Goal: Information Seeking & Learning: Learn about a topic

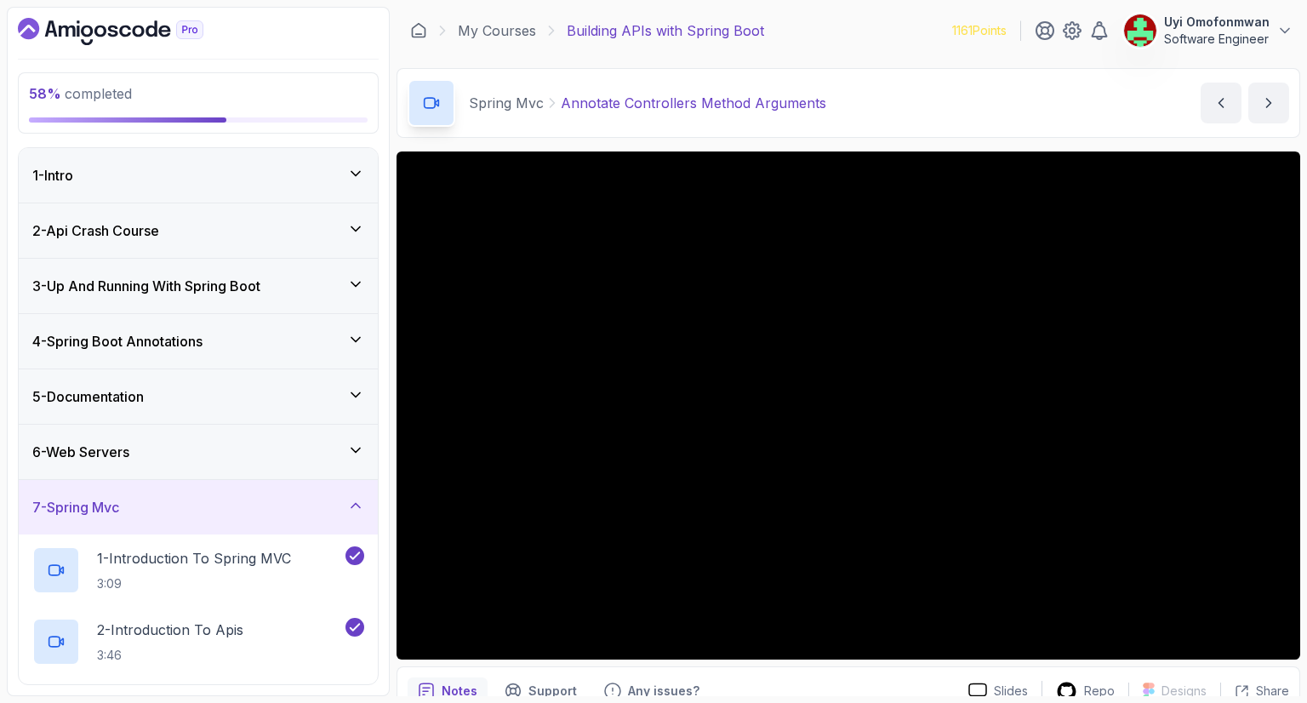
scroll to position [953, 0]
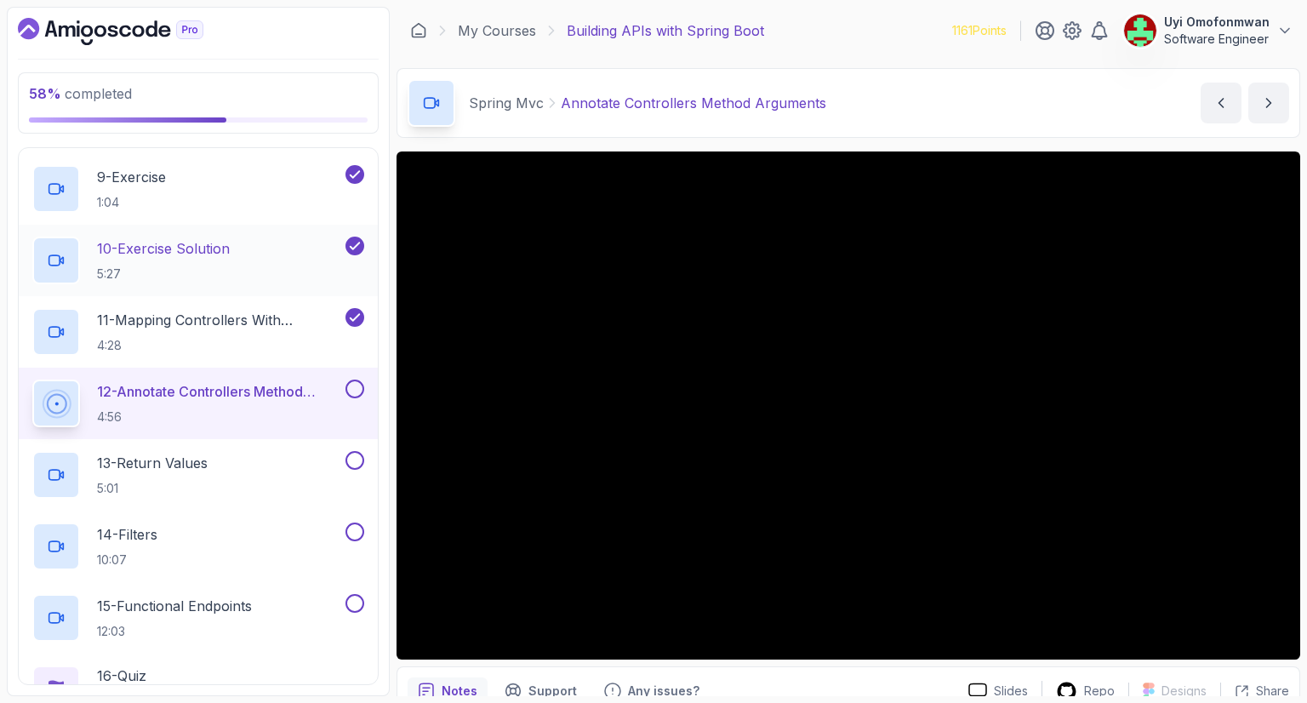
drag, startPoint x: 202, startPoint y: 252, endPoint x: 147, endPoint y: 248, distance: 54.6
click at [147, 248] on p "10 - Exercise Solution" at bounding box center [163, 248] width 133 height 20
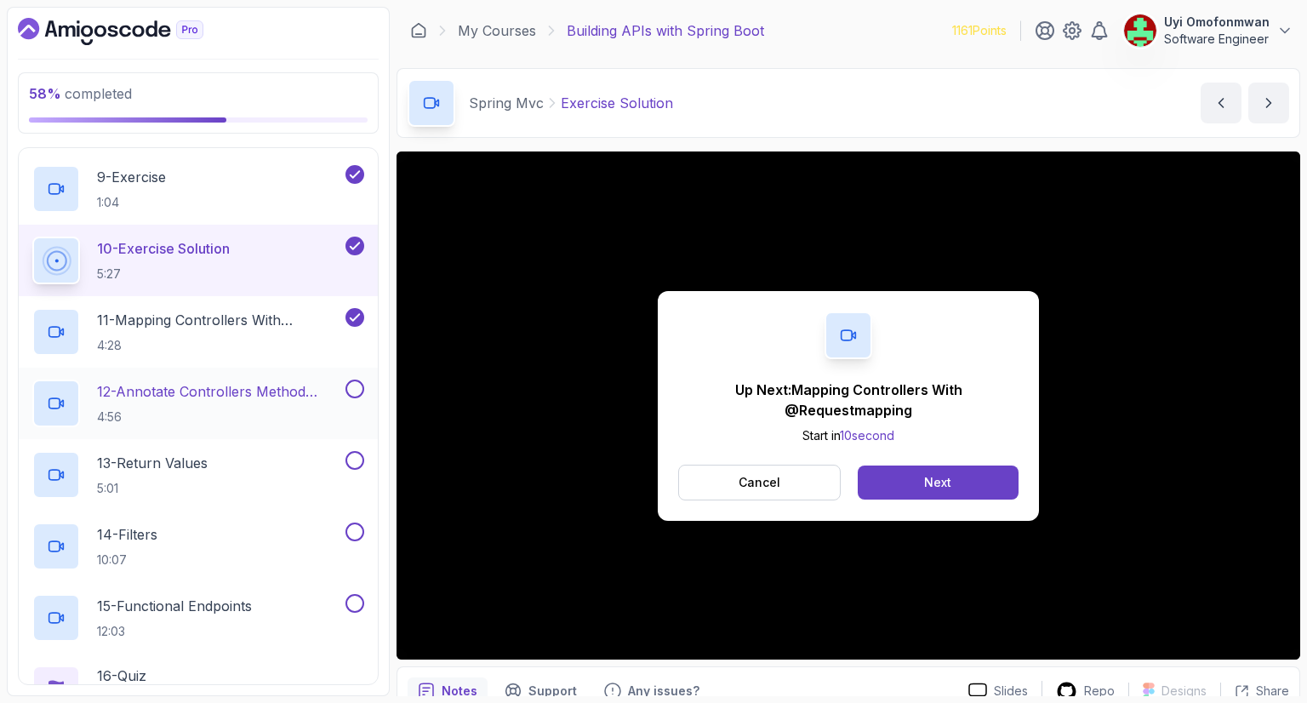
click at [226, 390] on p "12 - Annotate Controllers Method Arguments" at bounding box center [219, 391] width 245 height 20
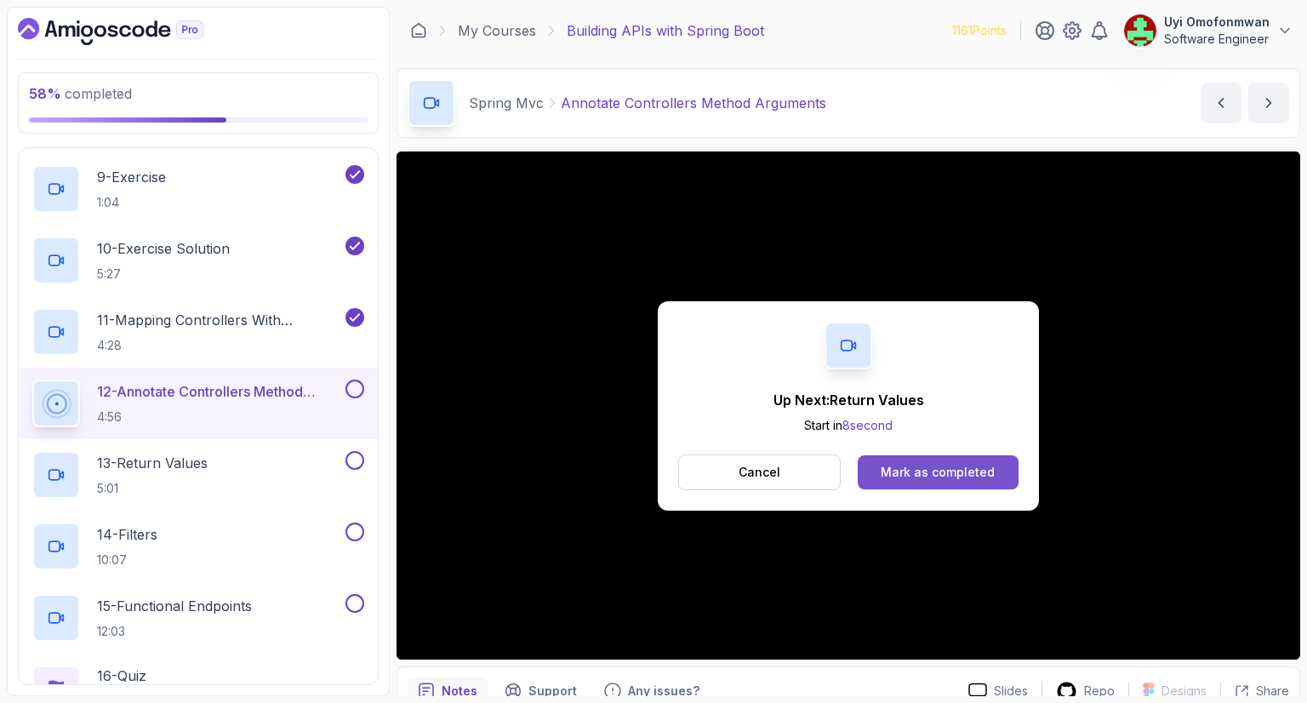
click at [897, 476] on div "Mark as completed" at bounding box center [938, 472] width 114 height 17
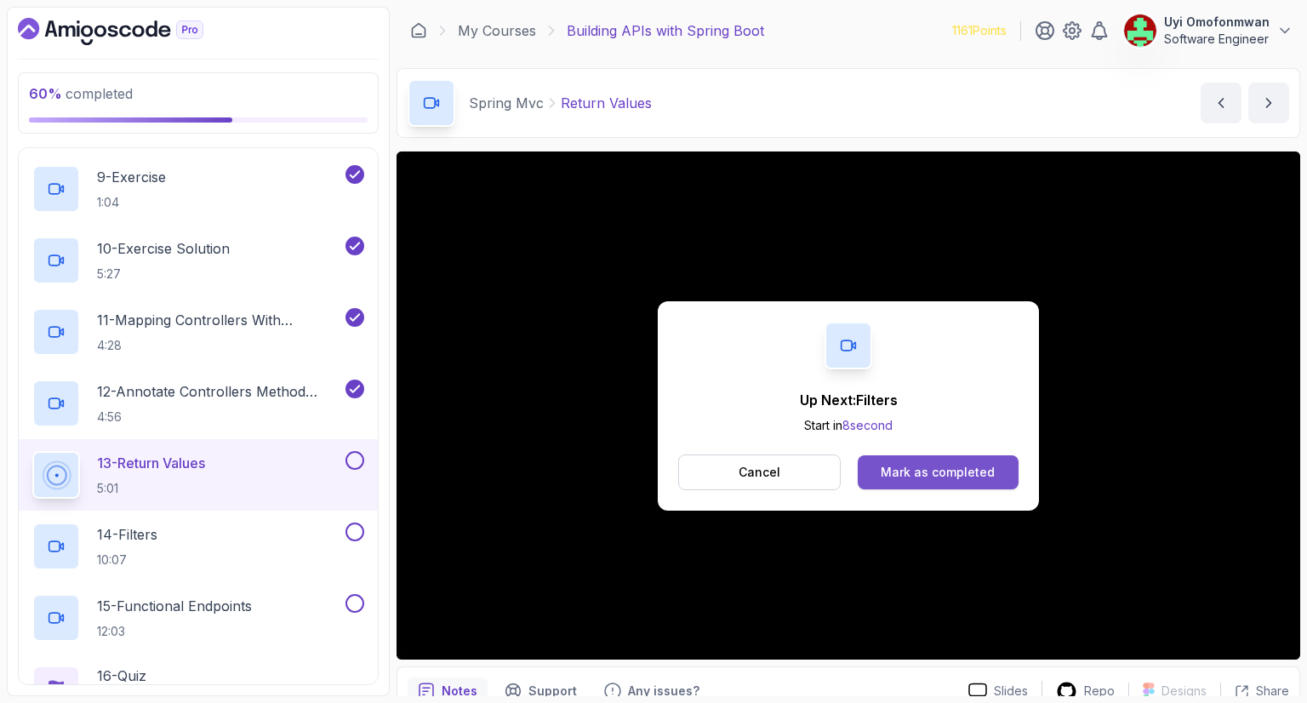
click at [936, 471] on div "Mark as completed" at bounding box center [938, 472] width 114 height 17
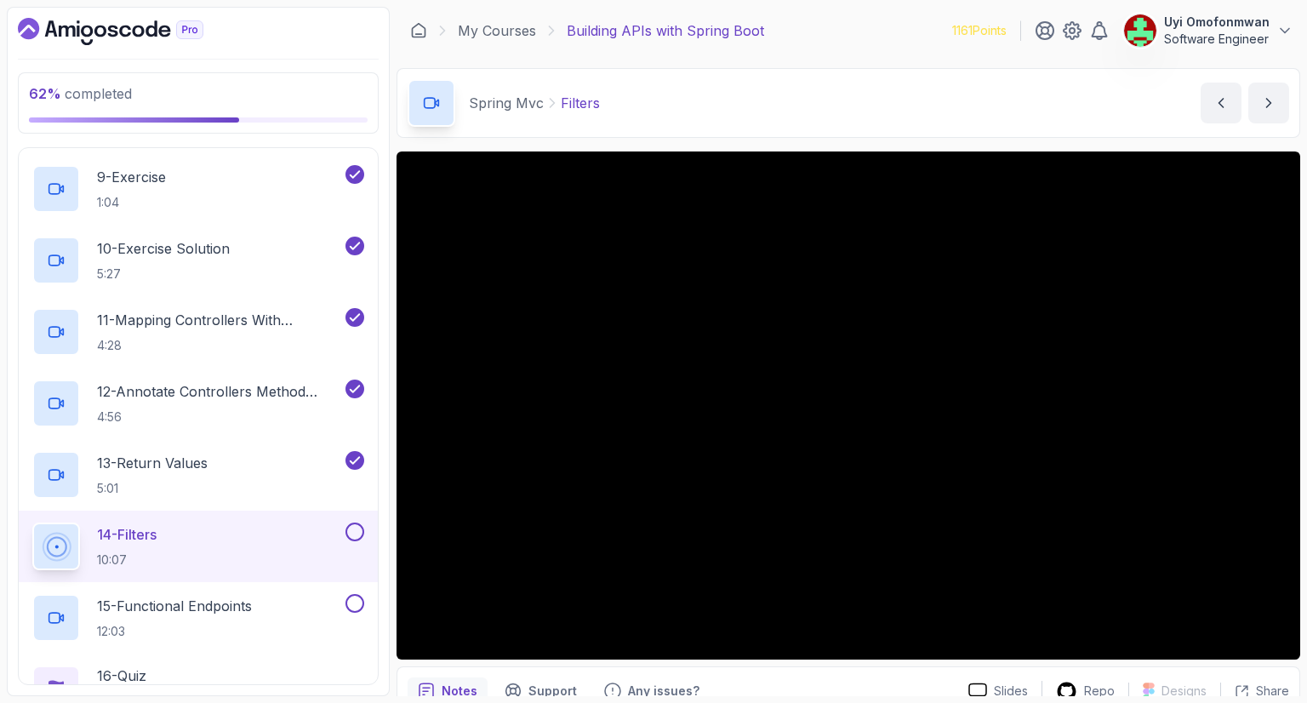
click at [785, 112] on div "Spring Mvc Filters Filters by [PERSON_NAME]" at bounding box center [849, 103] width 904 height 70
click at [104, 535] on p "14 - Filters" at bounding box center [127, 534] width 60 height 20
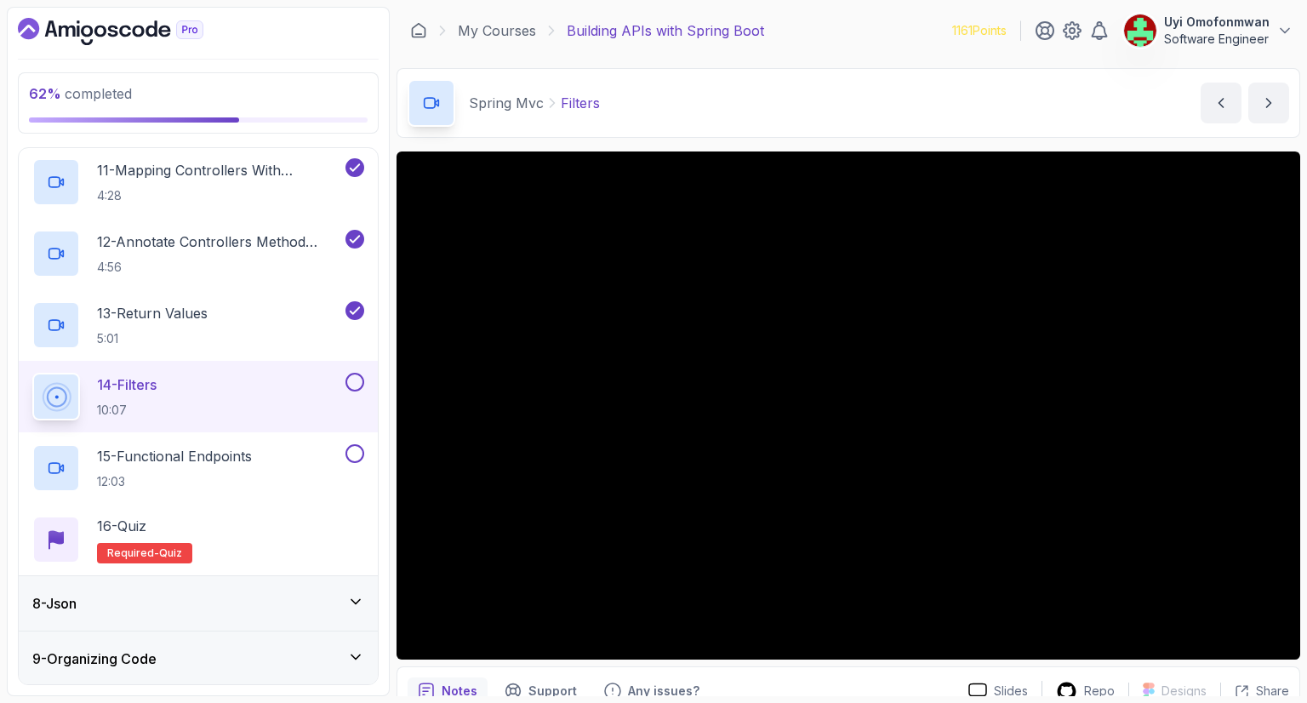
scroll to position [1157, 0]
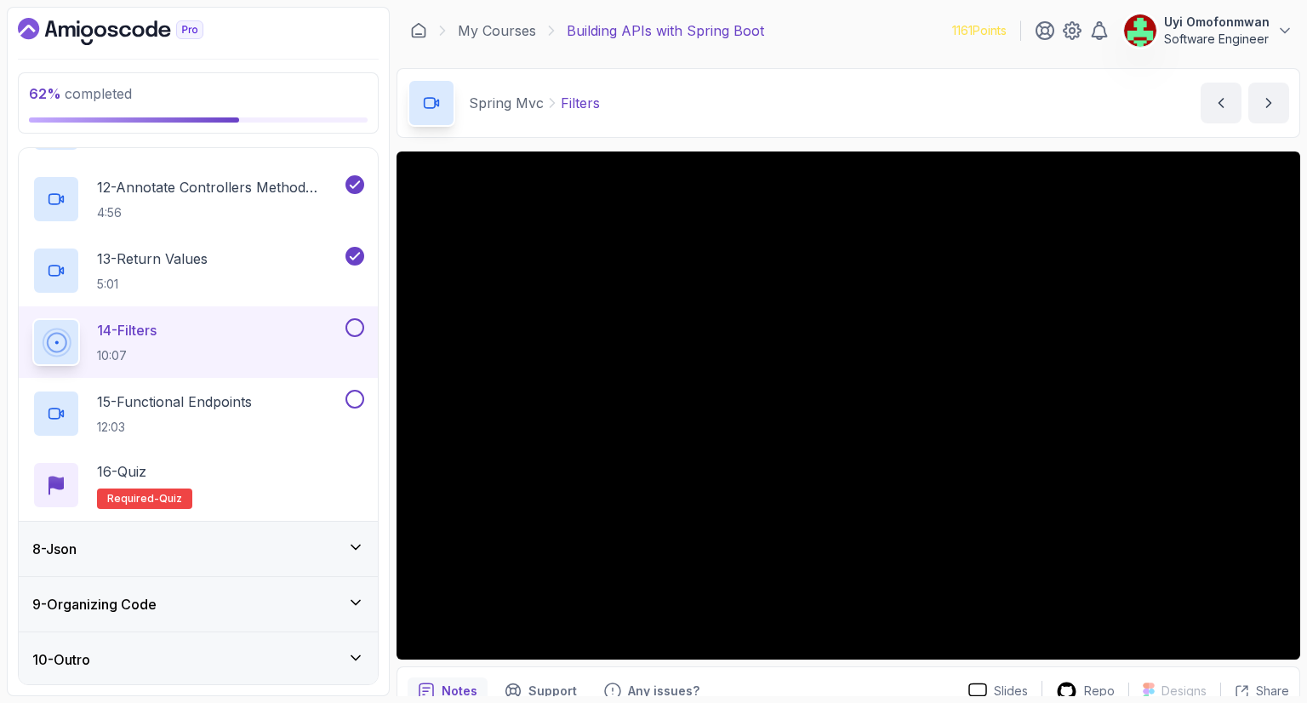
click at [154, 605] on h3 "9 - Organizing Code" at bounding box center [94, 604] width 124 height 20
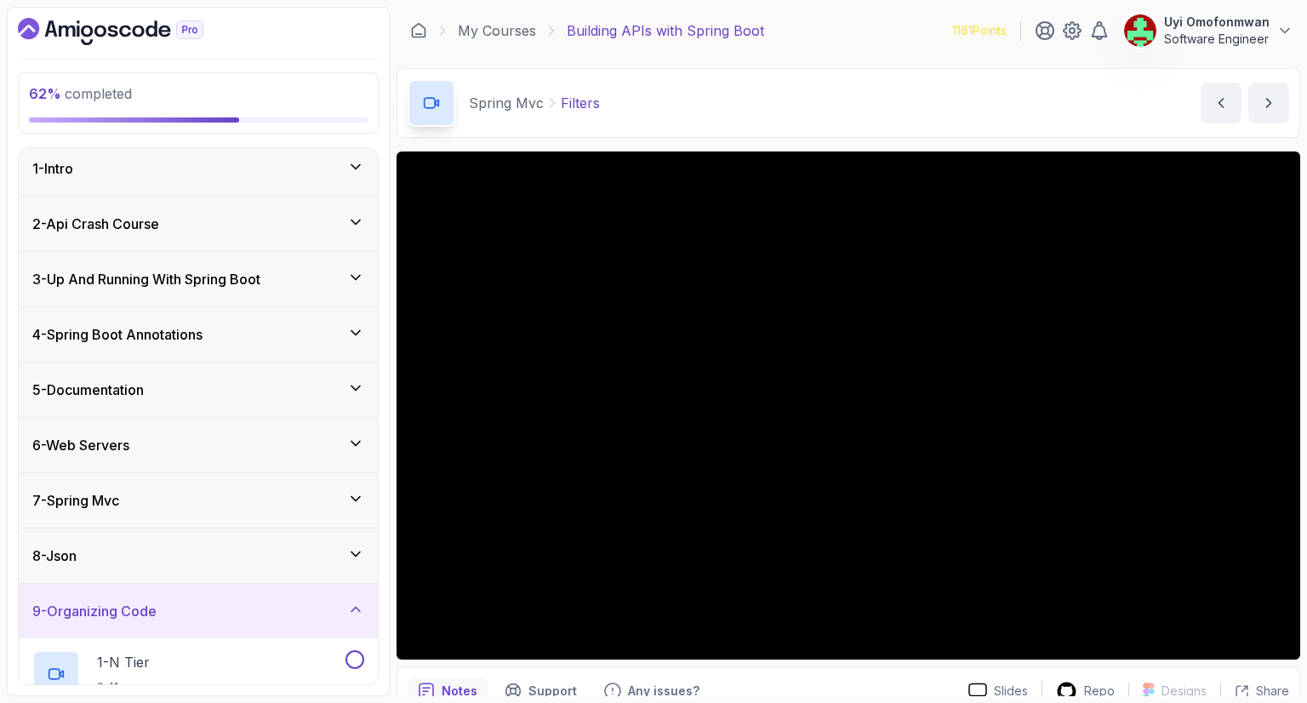
scroll to position [0, 0]
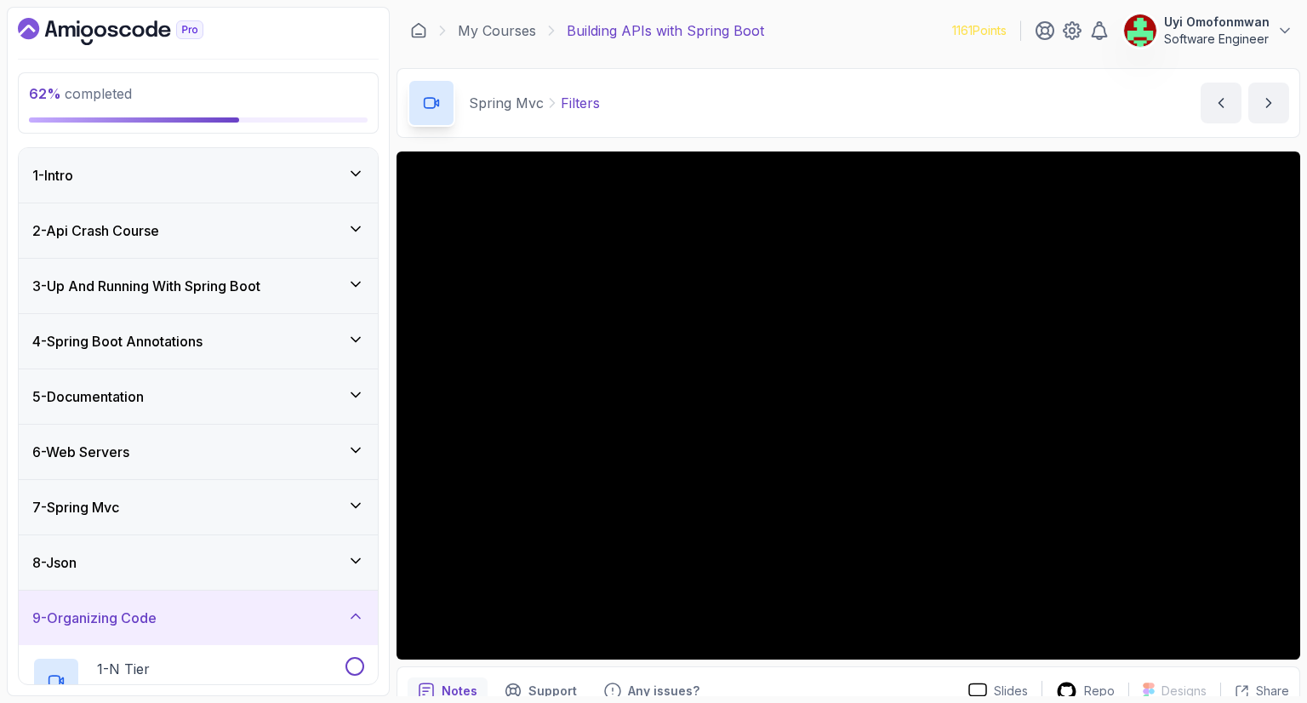
click at [110, 552] on div "8 - Json" at bounding box center [198, 562] width 332 height 20
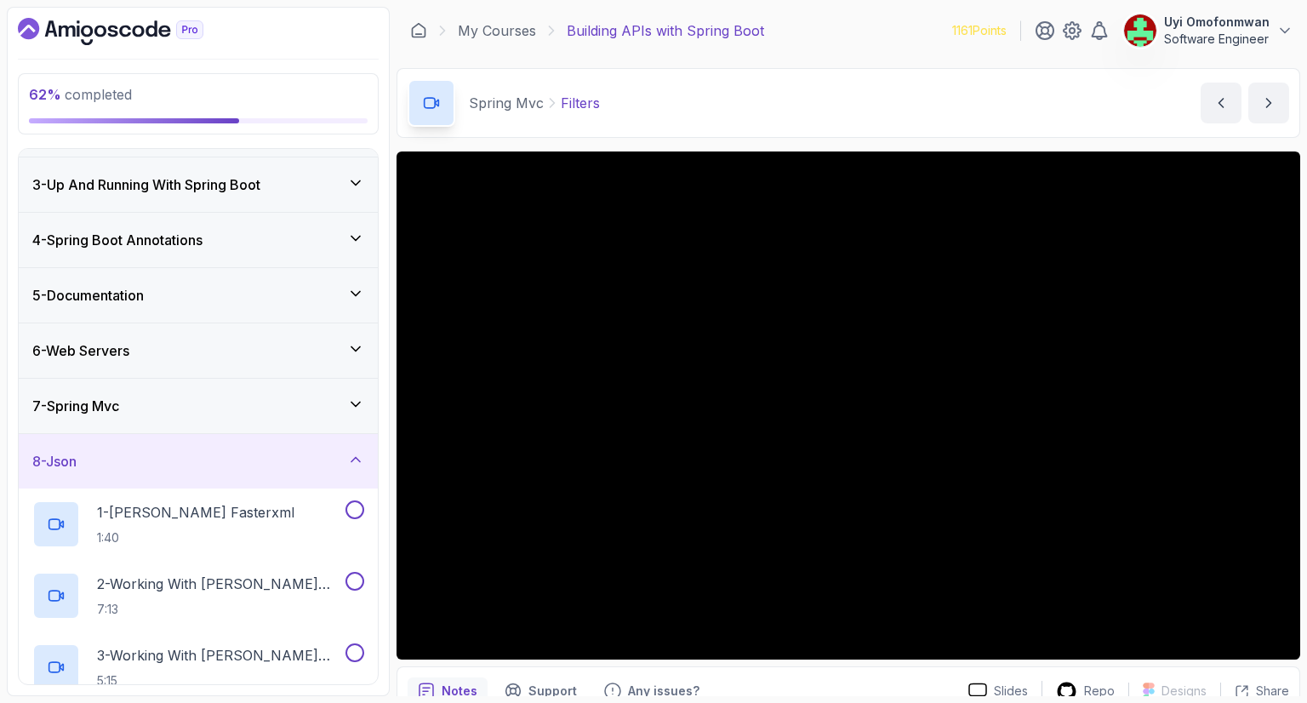
scroll to position [102, 0]
click at [306, 471] on div "8 - Json" at bounding box center [198, 461] width 359 height 54
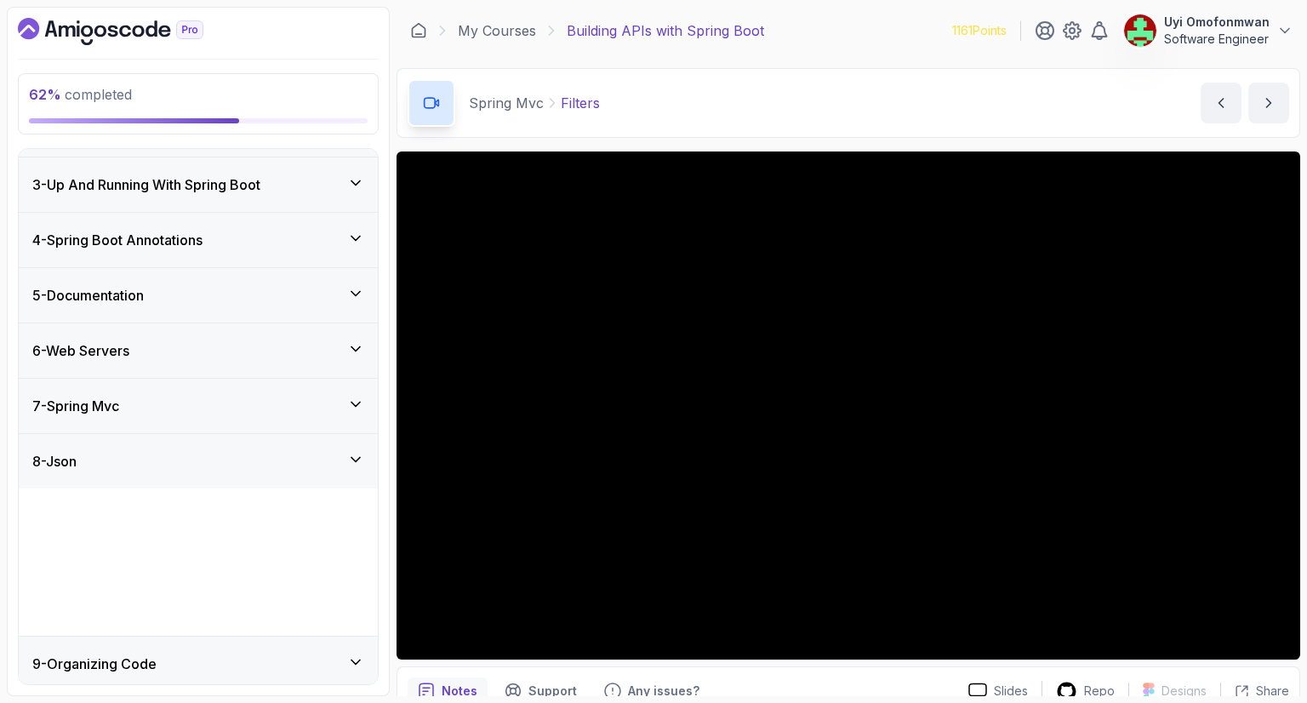
scroll to position [14, 0]
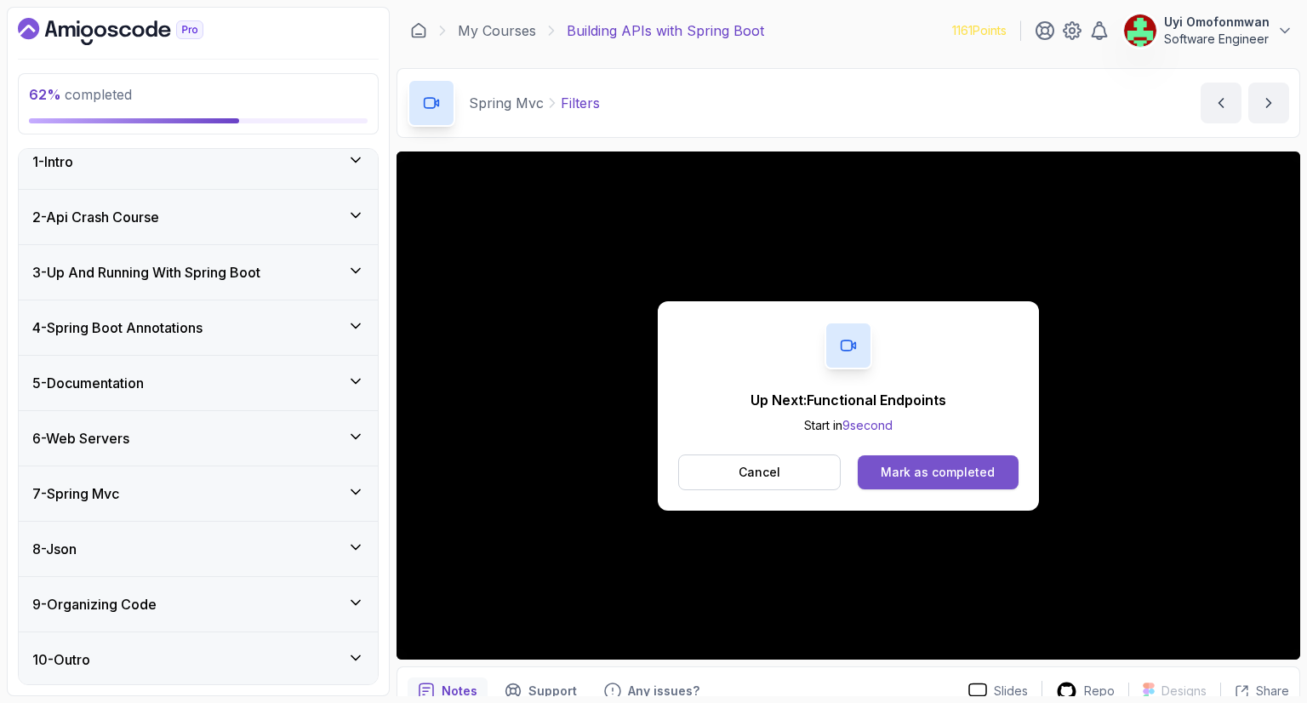
click at [988, 478] on div "Mark as completed" at bounding box center [938, 472] width 114 height 17
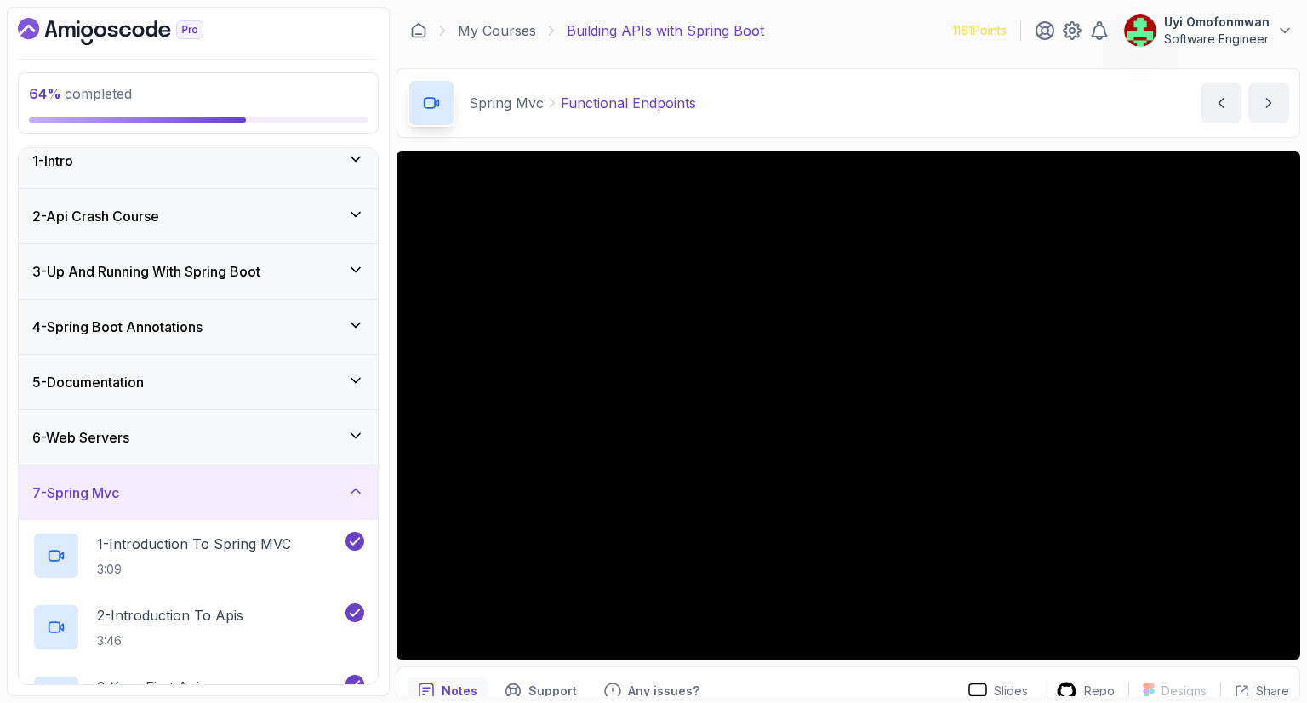
click at [106, 483] on h3 "7 - Spring Mvc" at bounding box center [75, 493] width 87 height 20
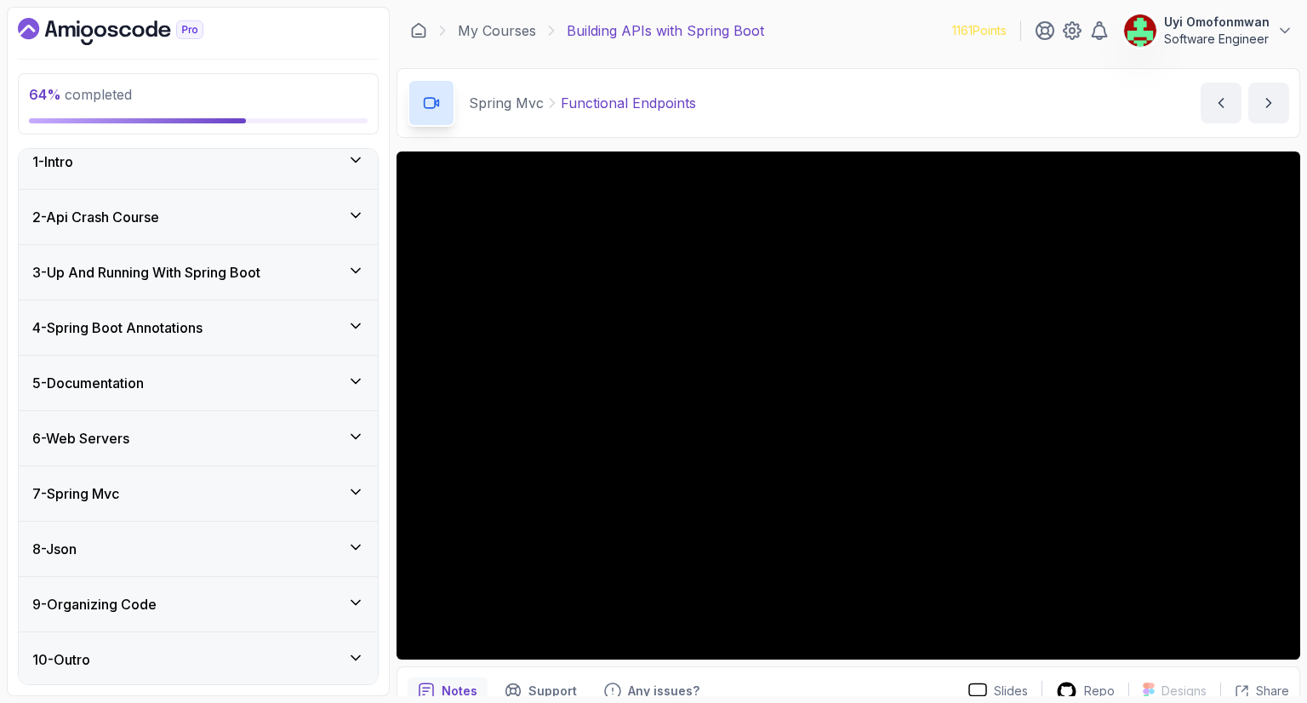
click at [106, 483] on h3 "7 - Spring Mvc" at bounding box center [75, 493] width 87 height 20
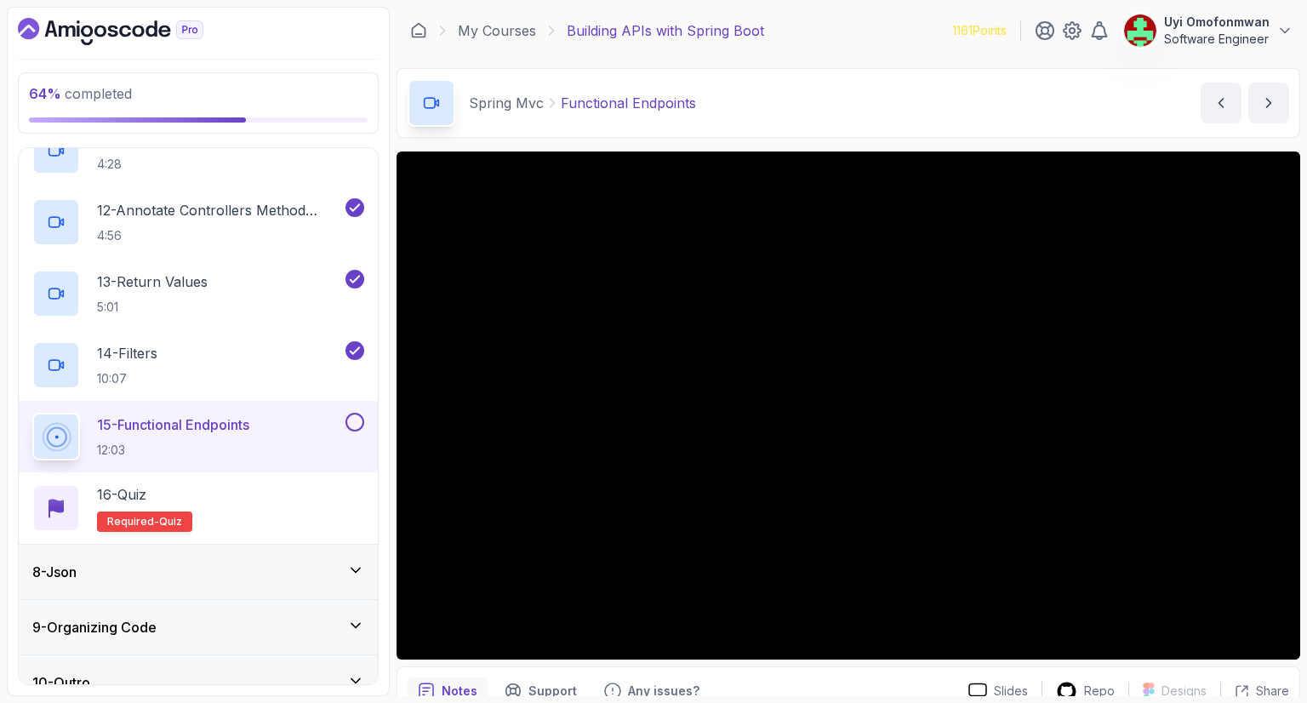
scroll to position [1157, 0]
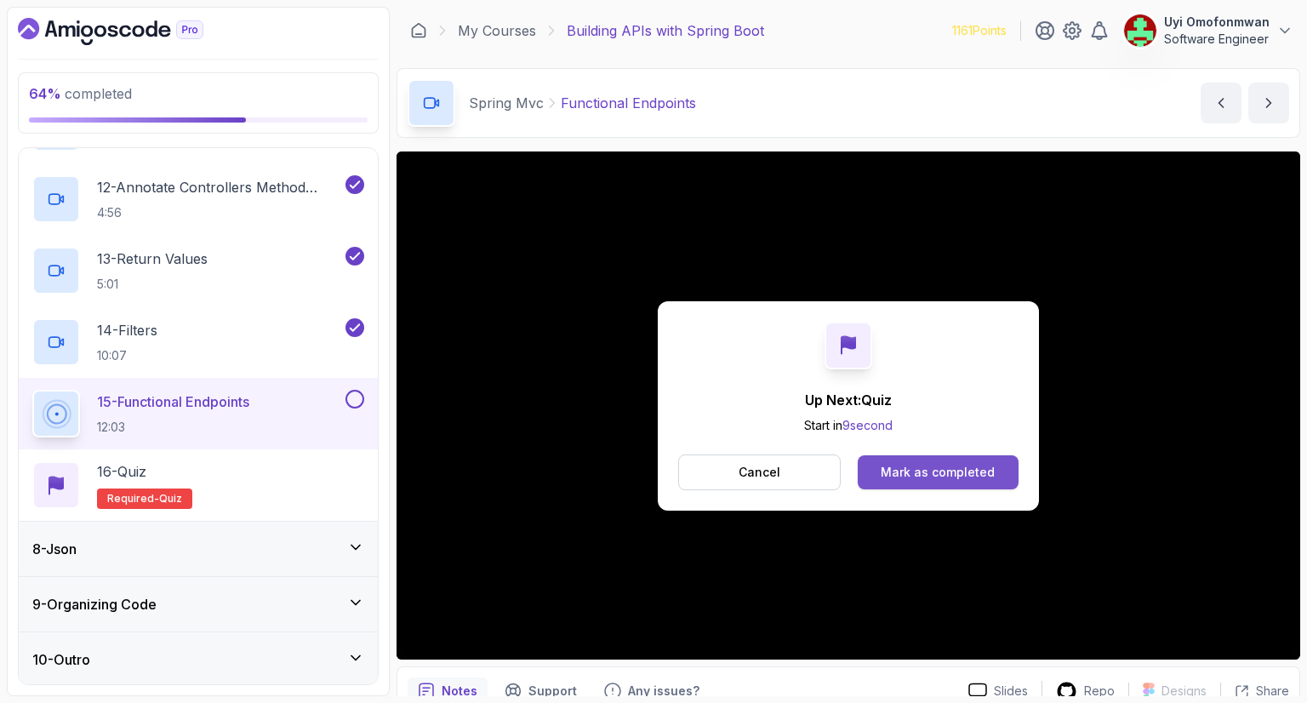
click at [913, 464] on div "Mark as completed" at bounding box center [938, 472] width 114 height 17
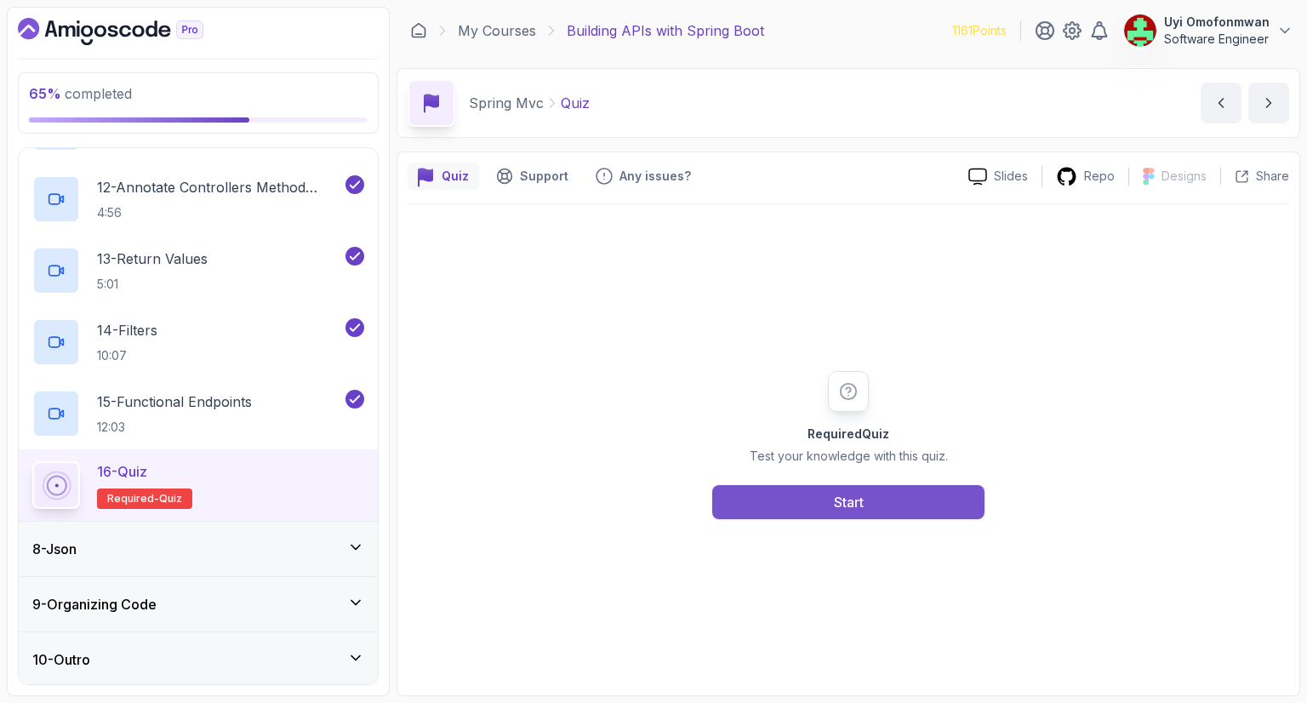
click at [847, 496] on div "Start" at bounding box center [849, 502] width 30 height 20
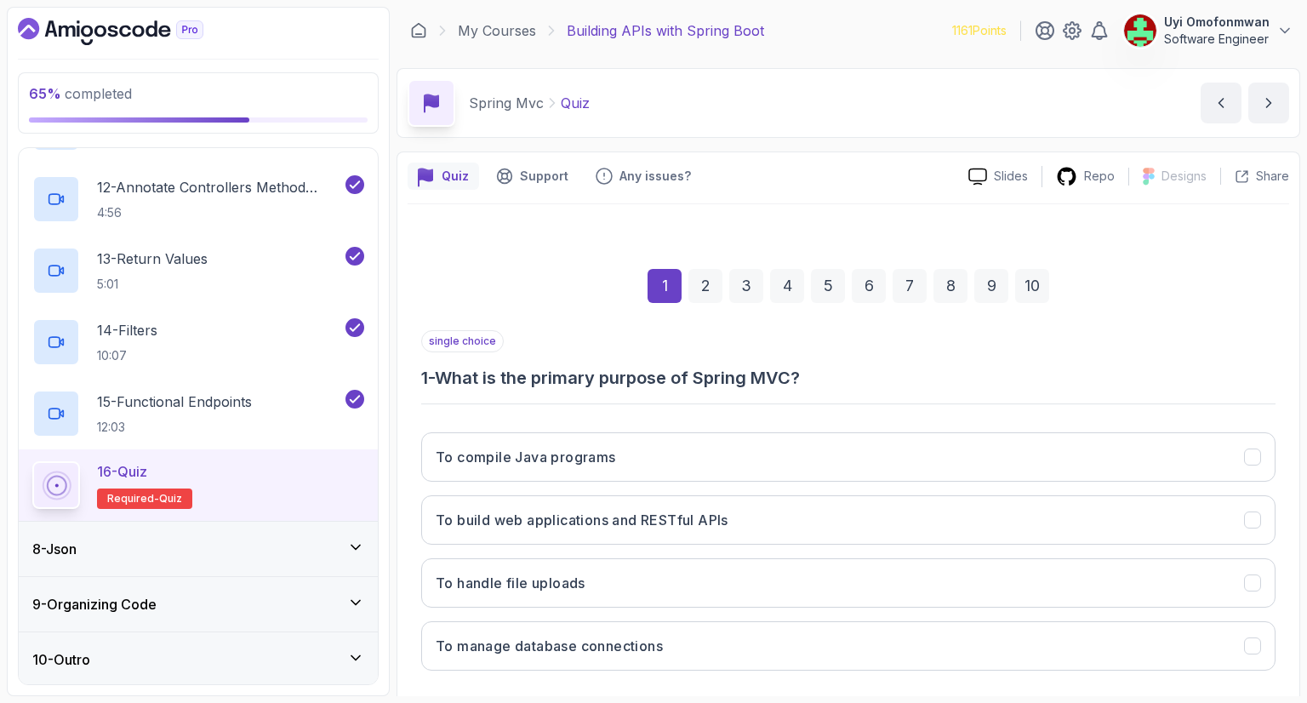
click at [1239, 290] on div "1 2 3 4 5 6 7 8 9 10" at bounding box center [848, 286] width 854 height 89
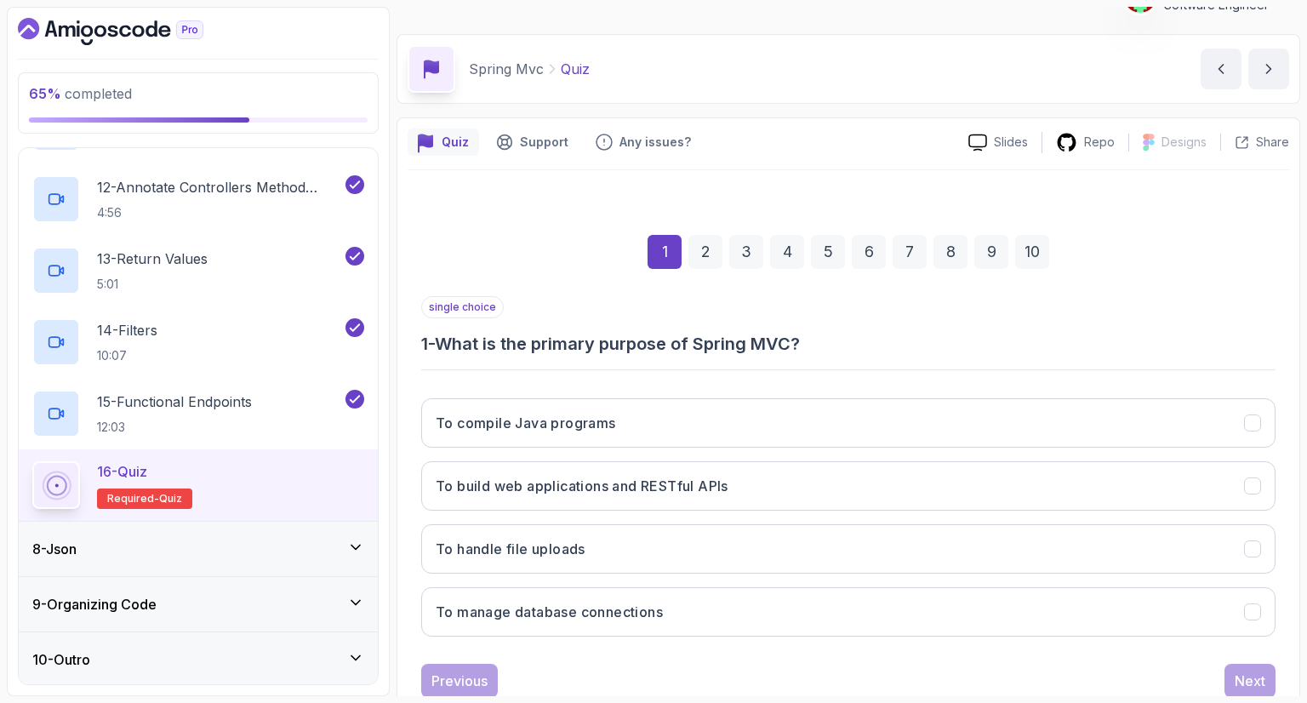
scroll to position [68, 0]
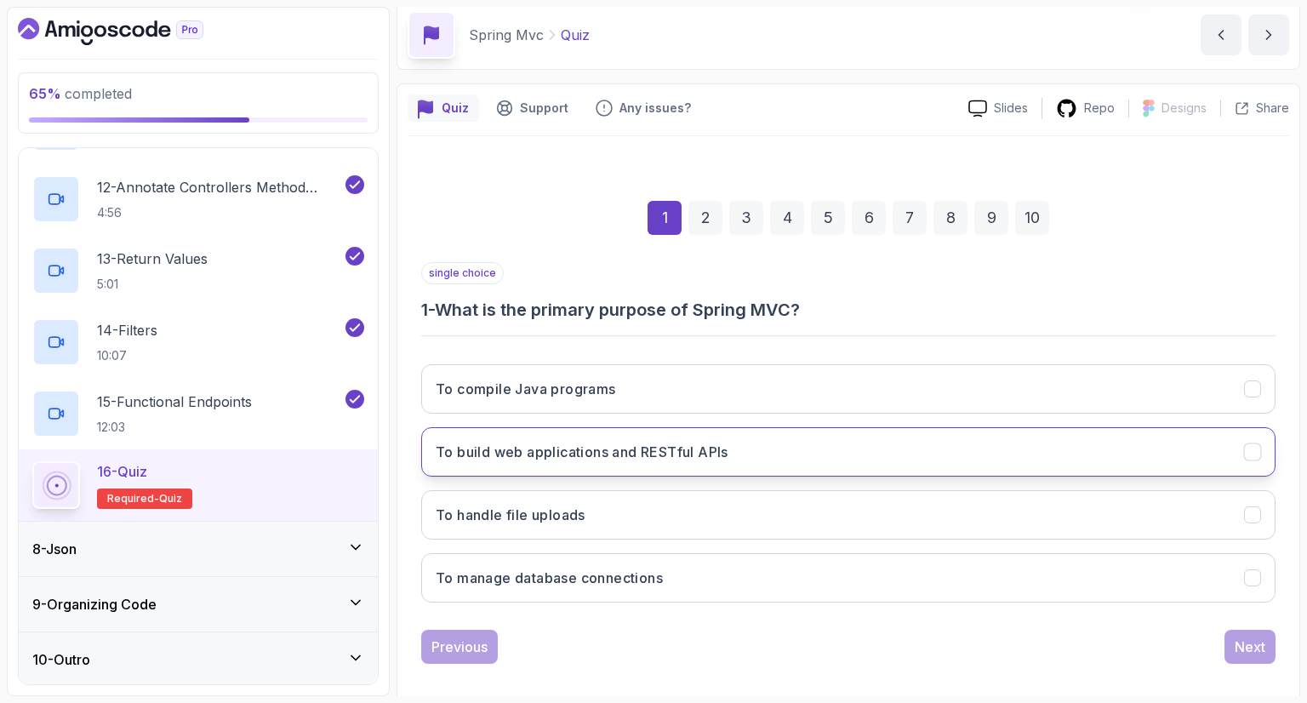
click at [668, 466] on button "To build web applications and RESTful APIs" at bounding box center [848, 451] width 854 height 49
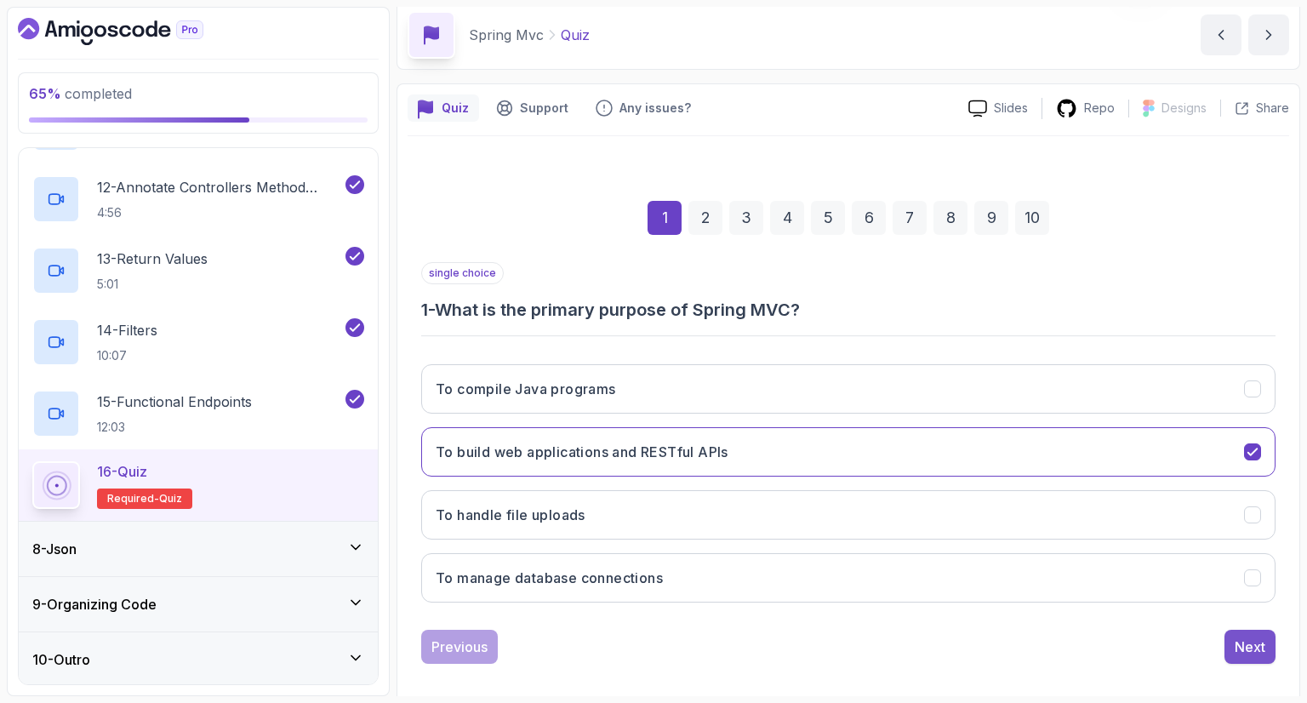
click at [1248, 657] on button "Next" at bounding box center [1250, 647] width 51 height 34
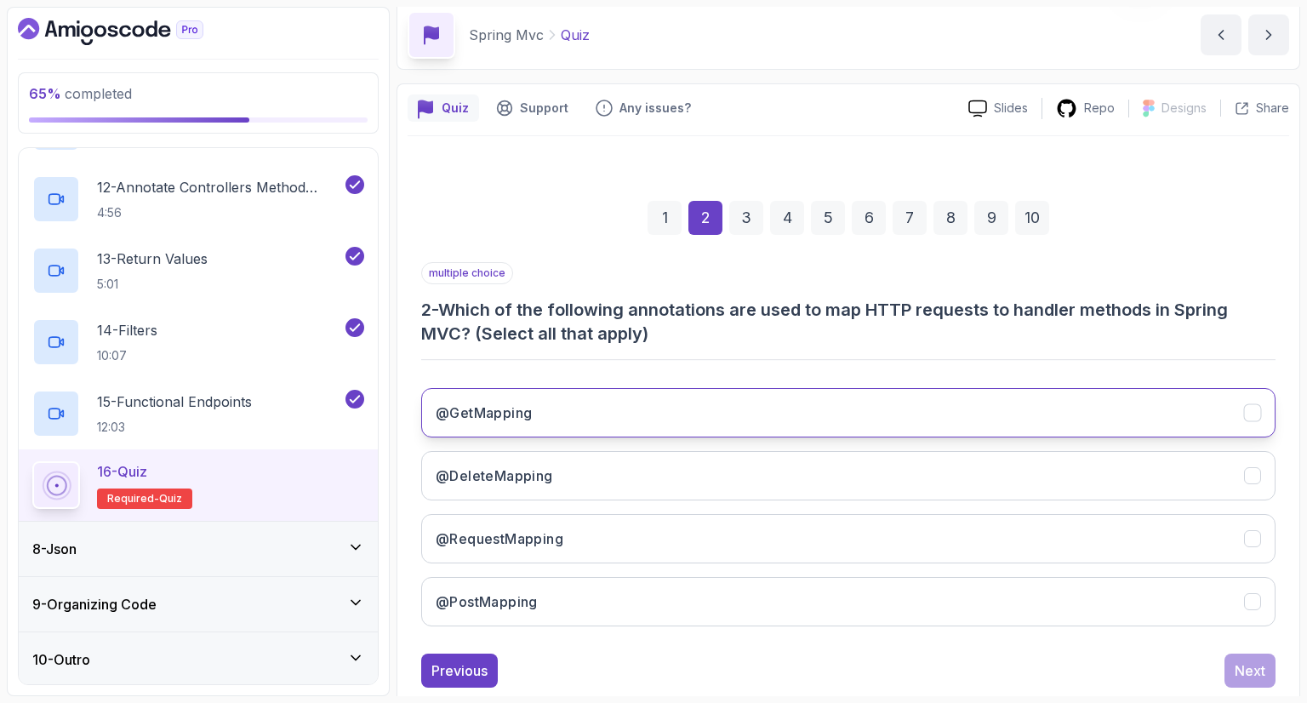
click at [1005, 414] on button "@GetMapping" at bounding box center [848, 412] width 854 height 49
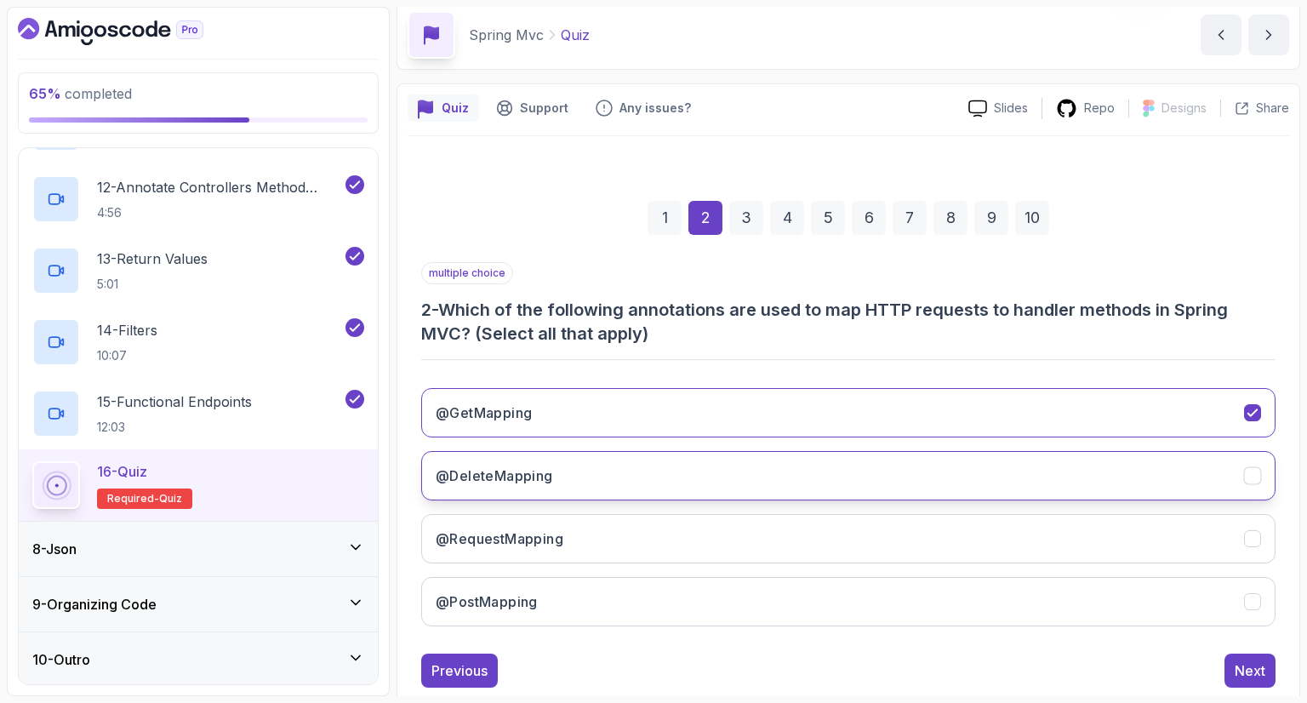
click at [980, 469] on button "@DeleteMapping" at bounding box center [848, 475] width 854 height 49
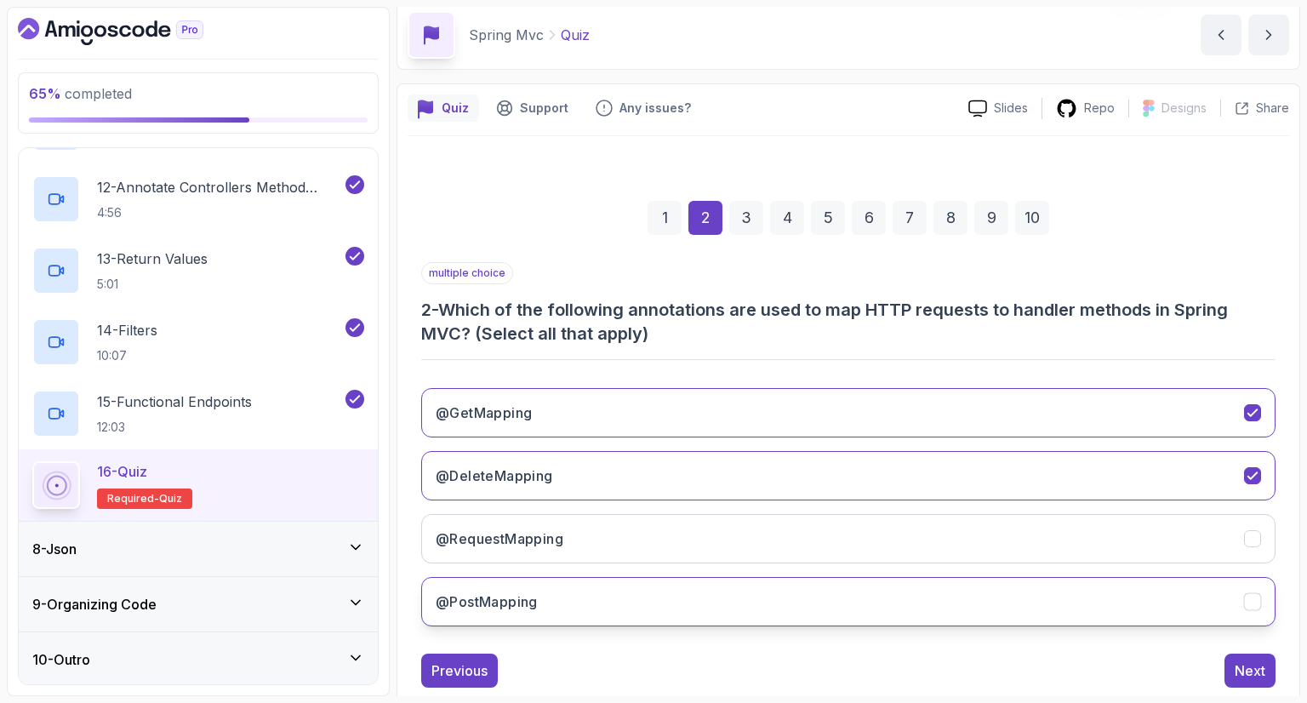
click at [946, 601] on button "@PostMapping" at bounding box center [848, 601] width 854 height 49
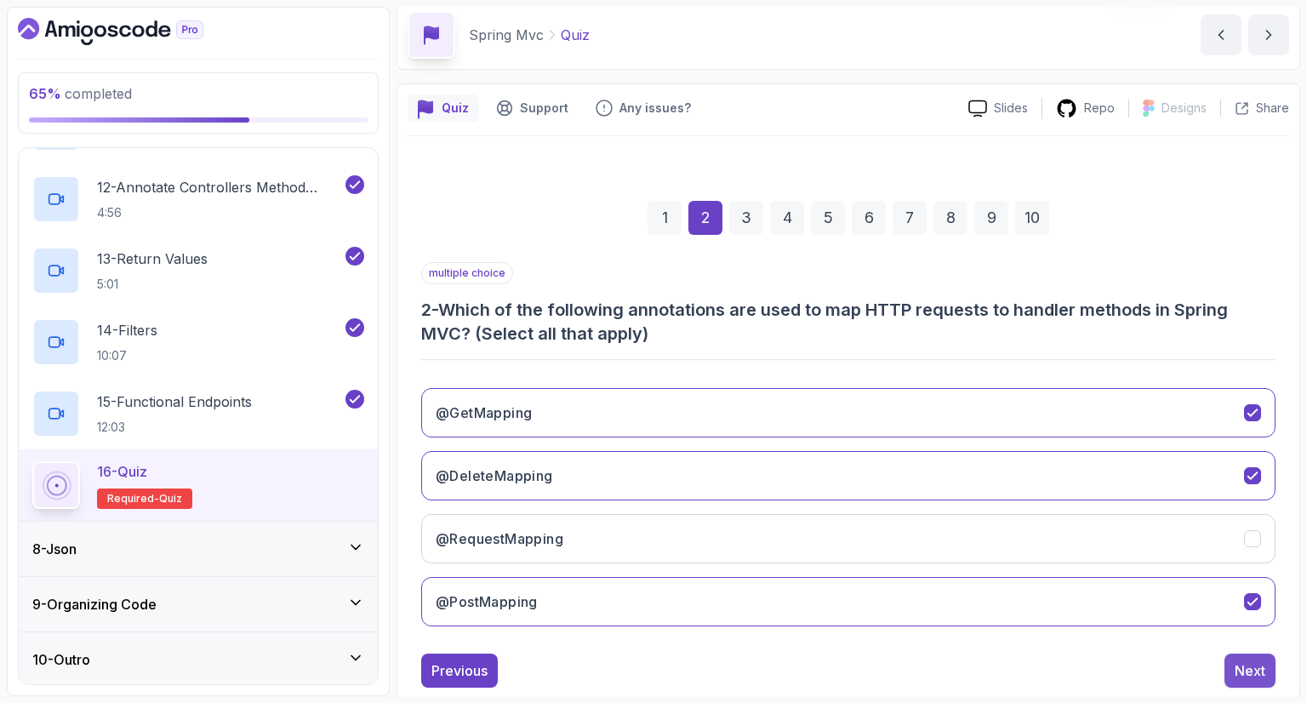
click at [1260, 671] on div "Next" at bounding box center [1250, 670] width 31 height 20
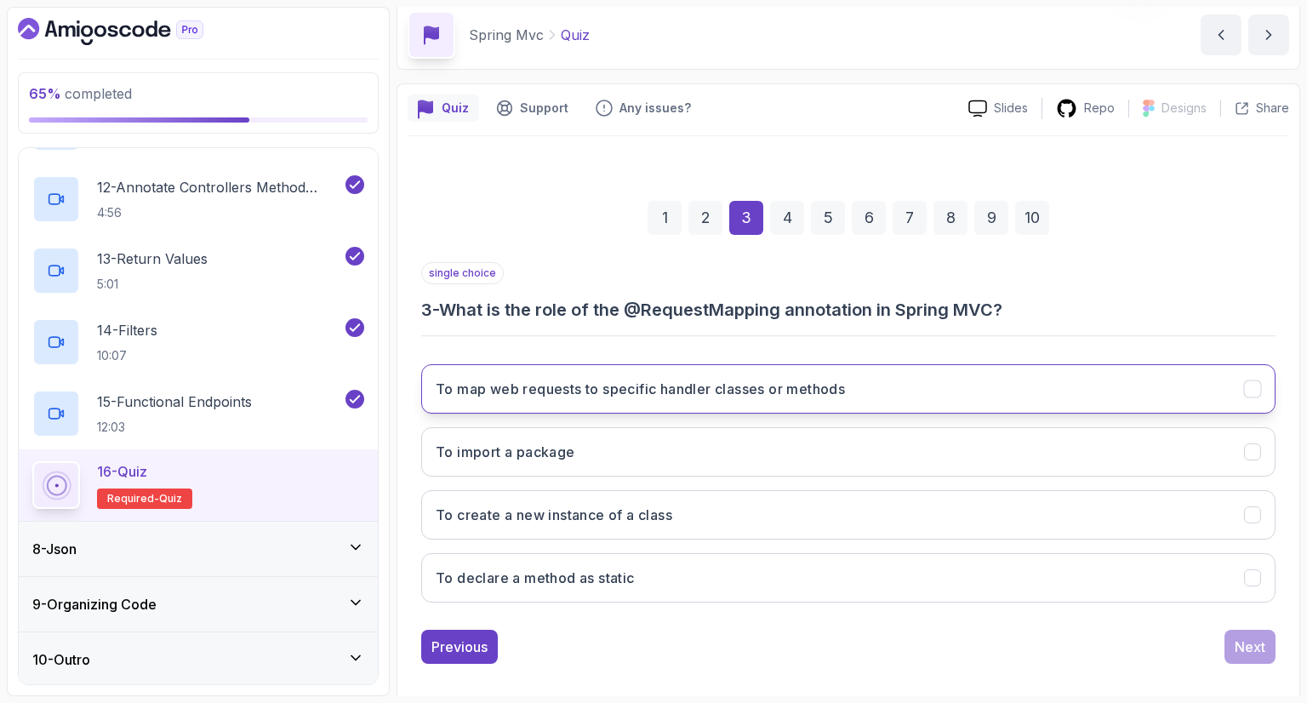
click at [893, 369] on button "To map web requests to specific handler classes or methods" at bounding box center [848, 388] width 854 height 49
click at [1257, 649] on div "Next" at bounding box center [1250, 647] width 31 height 20
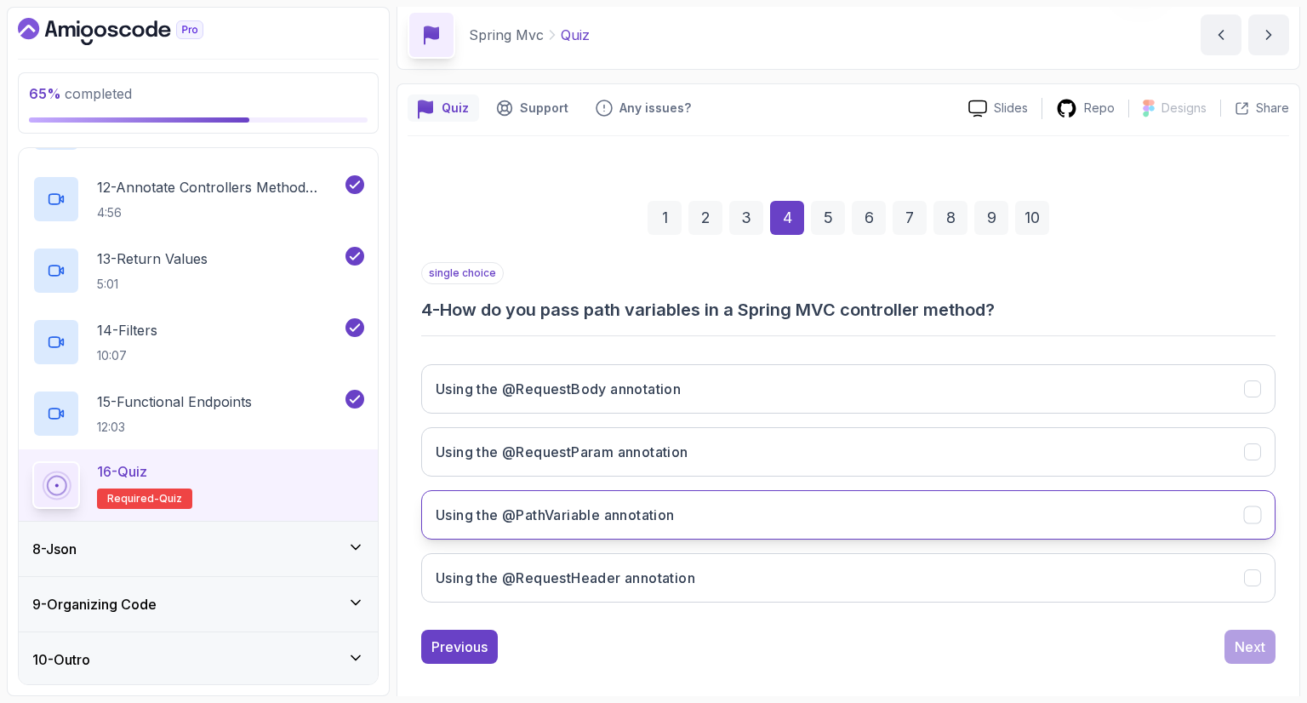
click at [970, 504] on button "Using the @PathVariable annotation" at bounding box center [848, 514] width 854 height 49
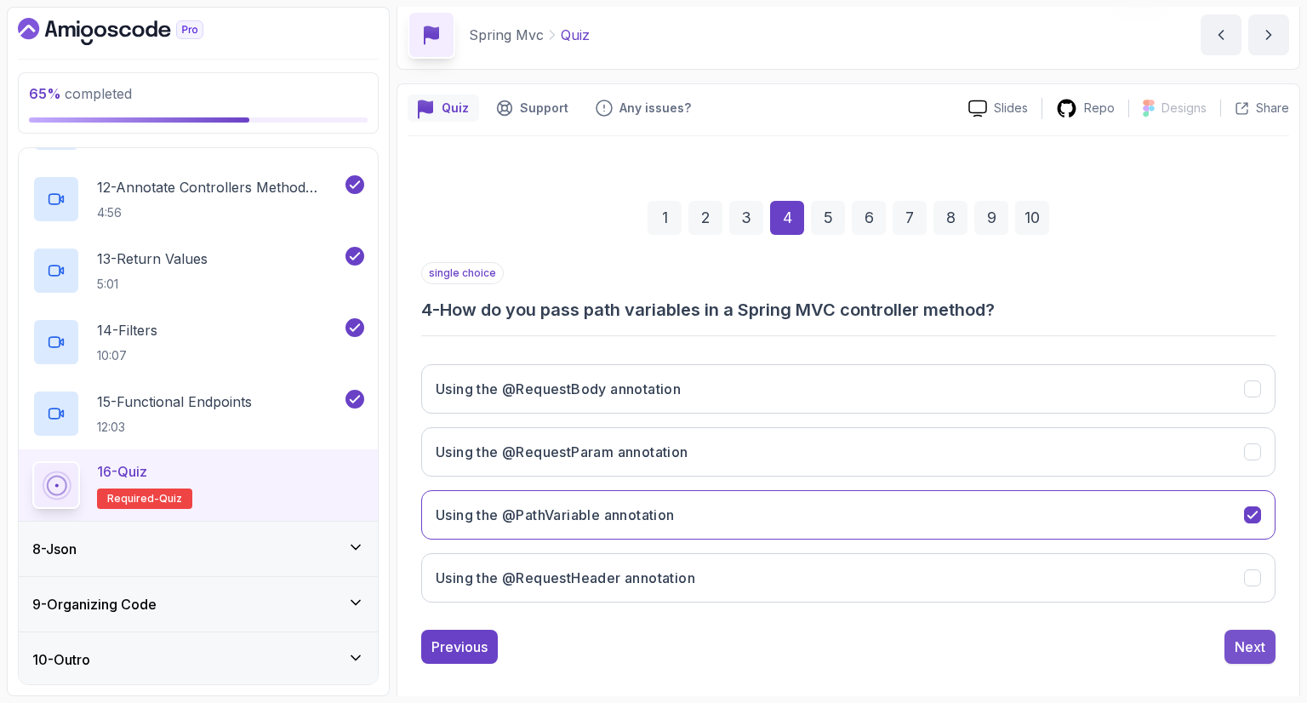
click at [1248, 637] on div "Next" at bounding box center [1250, 647] width 31 height 20
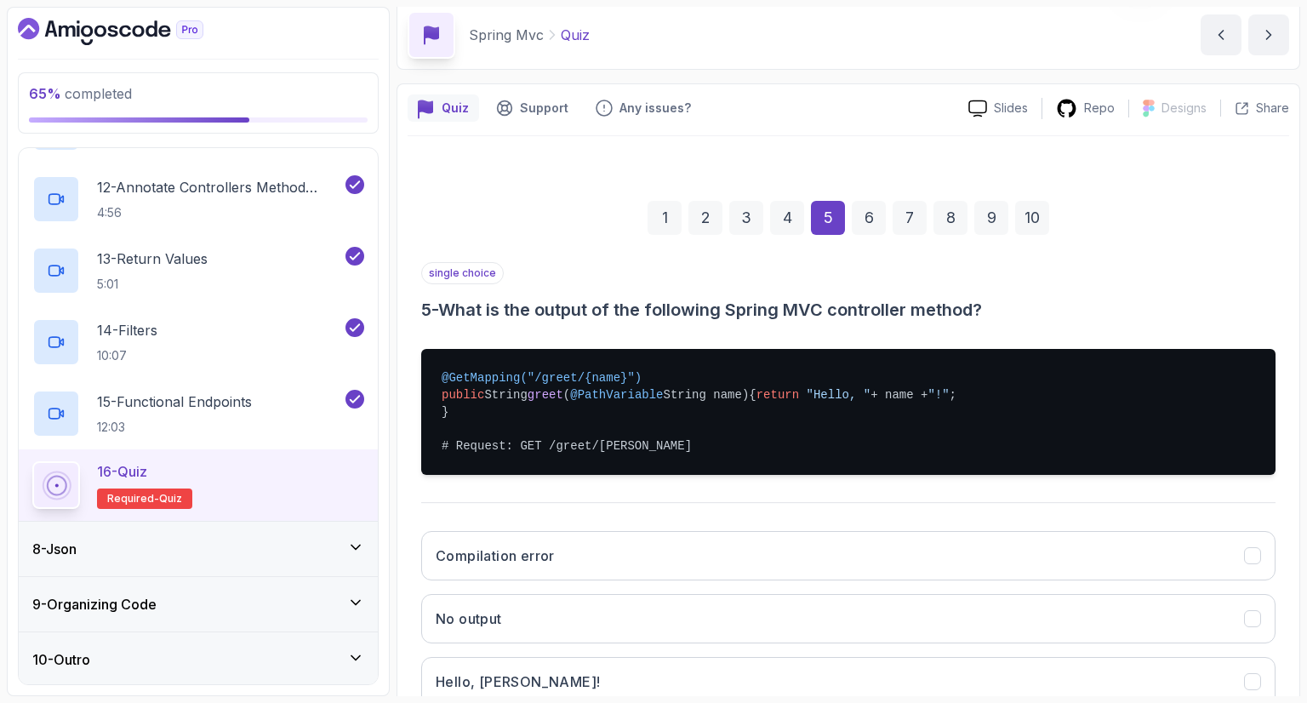
click at [1073, 269] on div "single choice 5 - What is the output of the following Spring MVC controller met…" at bounding box center [848, 292] width 854 height 60
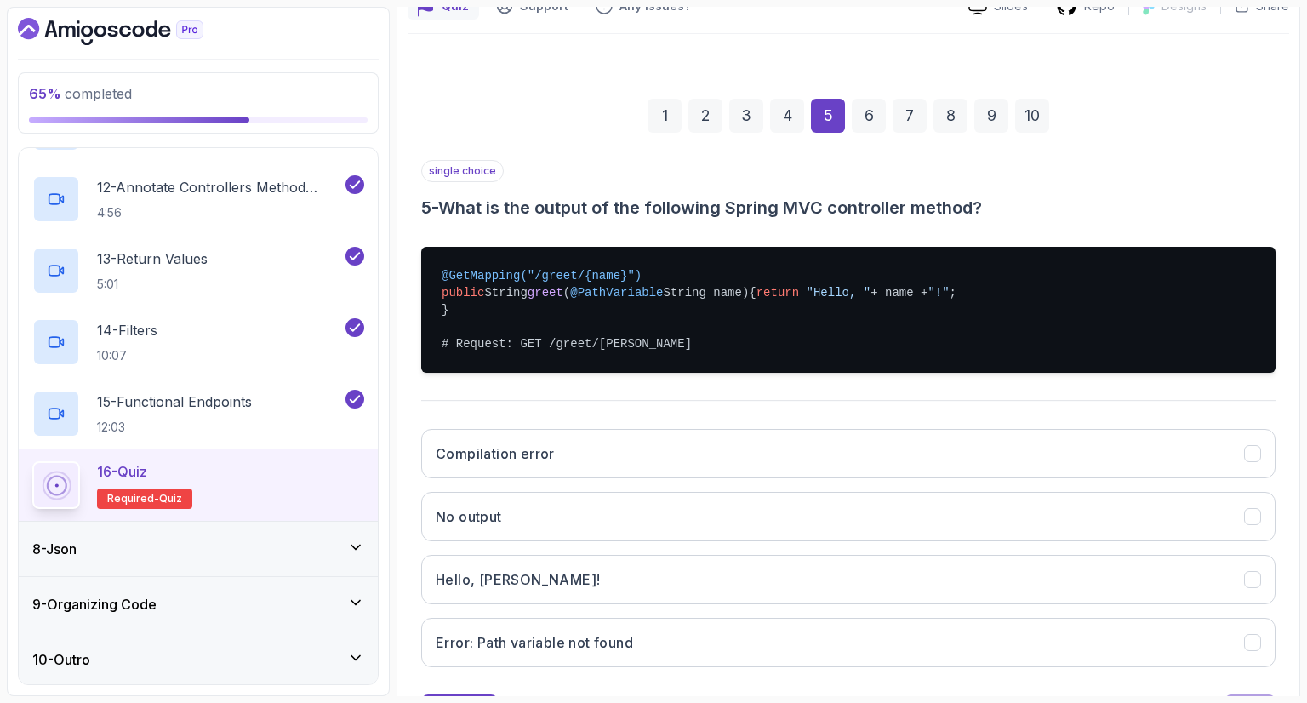
scroll to position [204, 0]
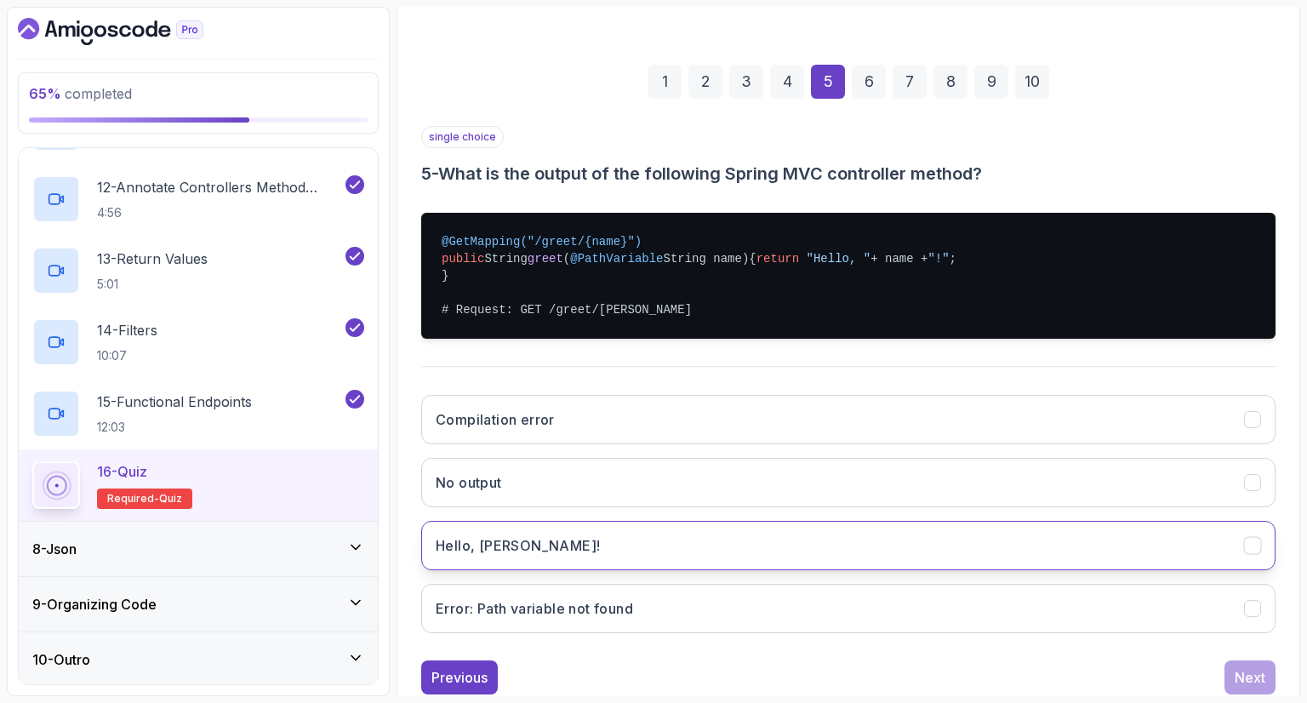
click at [693, 563] on button "Hello, [PERSON_NAME]!" at bounding box center [848, 545] width 854 height 49
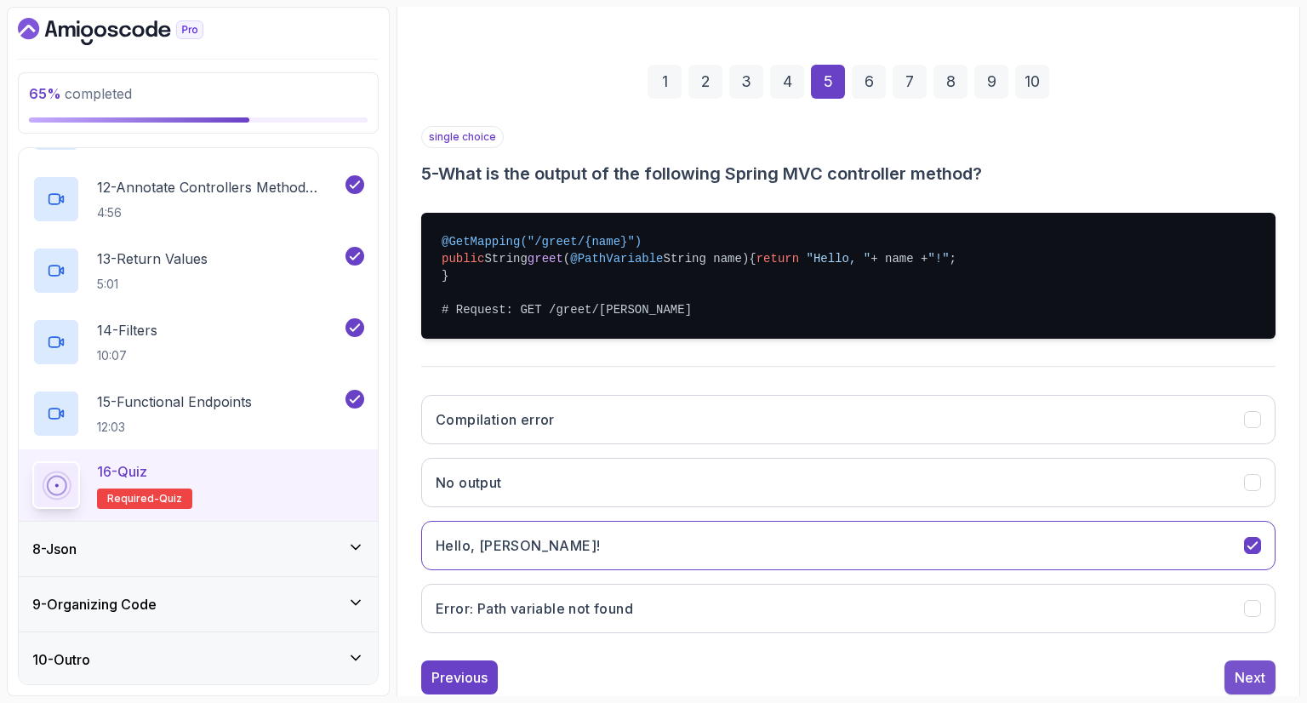
click at [1249, 683] on div "Next" at bounding box center [1250, 677] width 31 height 20
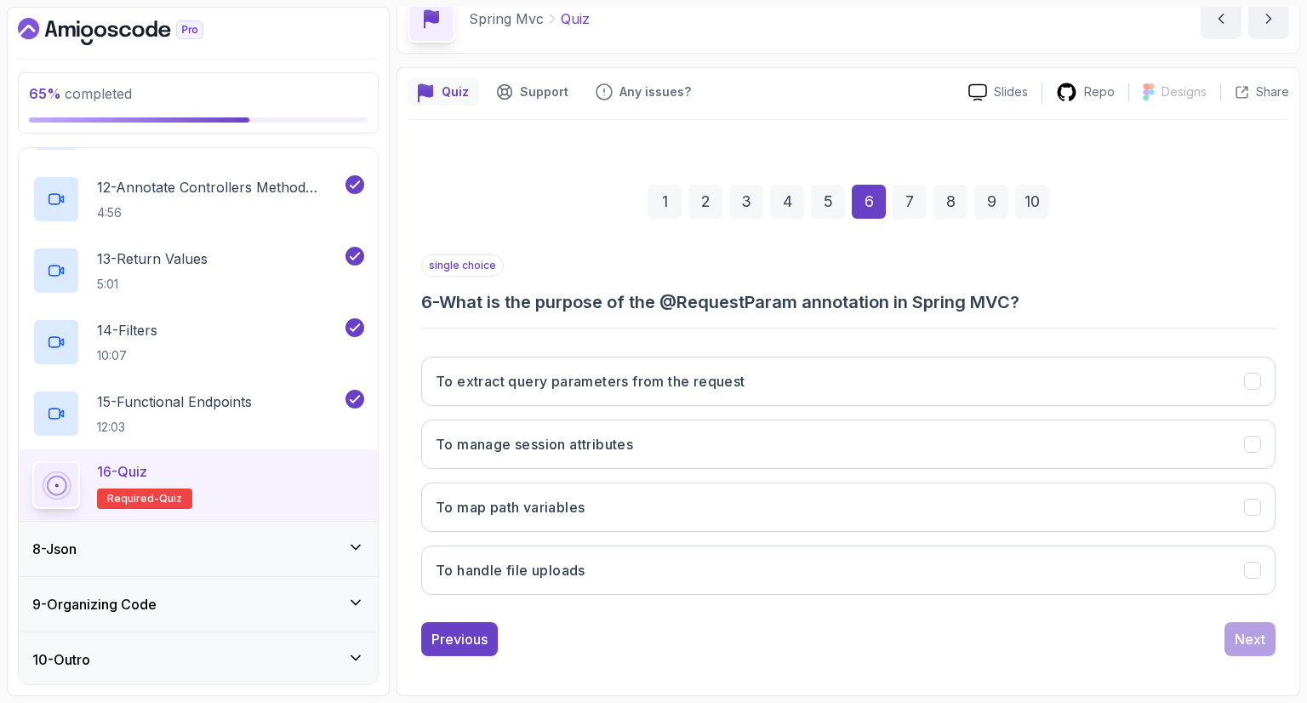
scroll to position [82, 0]
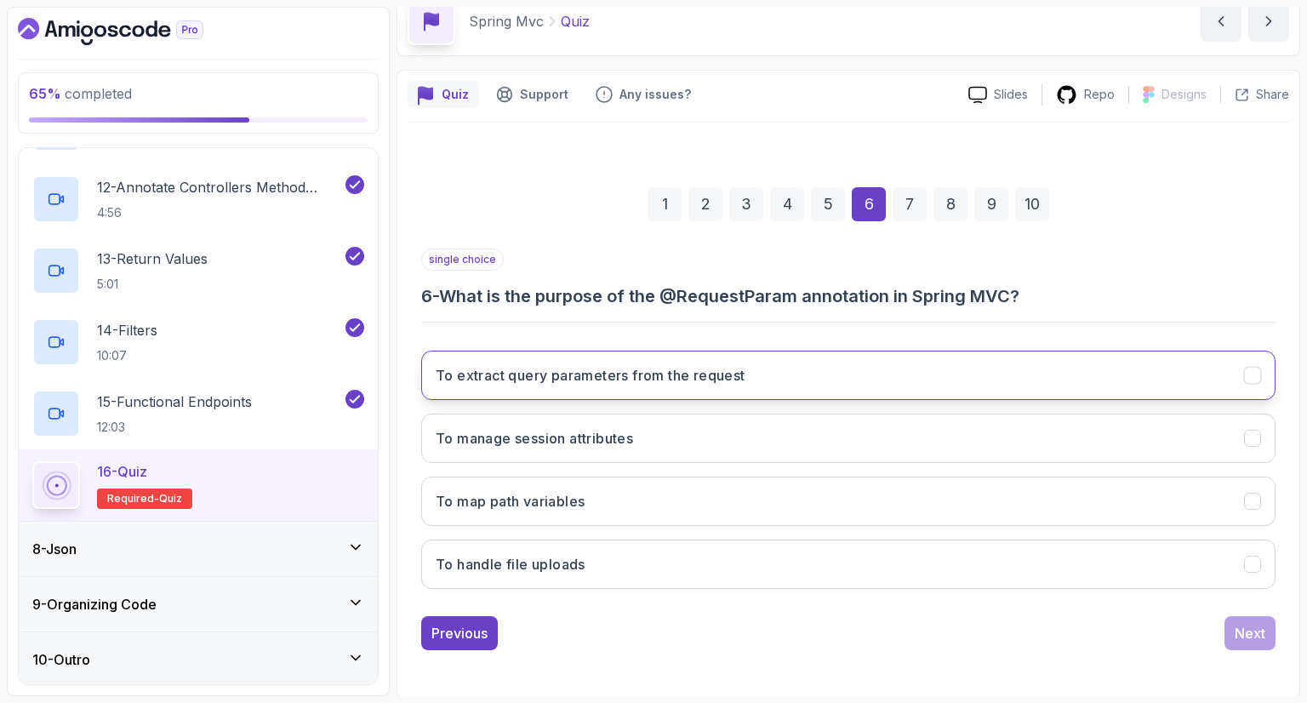
click at [878, 369] on button "To extract query parameters from the request" at bounding box center [848, 375] width 854 height 49
click at [1254, 627] on div "Next" at bounding box center [1250, 633] width 31 height 20
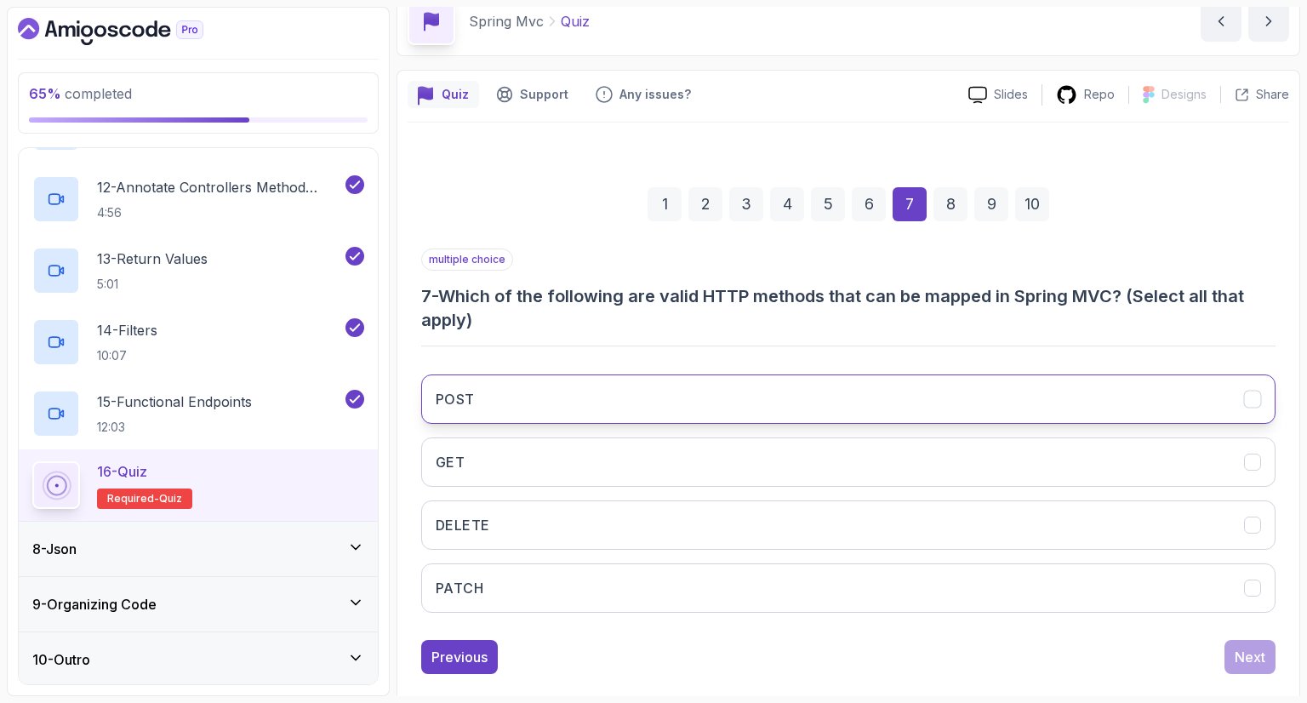
click at [1002, 414] on button "POST" at bounding box center [848, 398] width 854 height 49
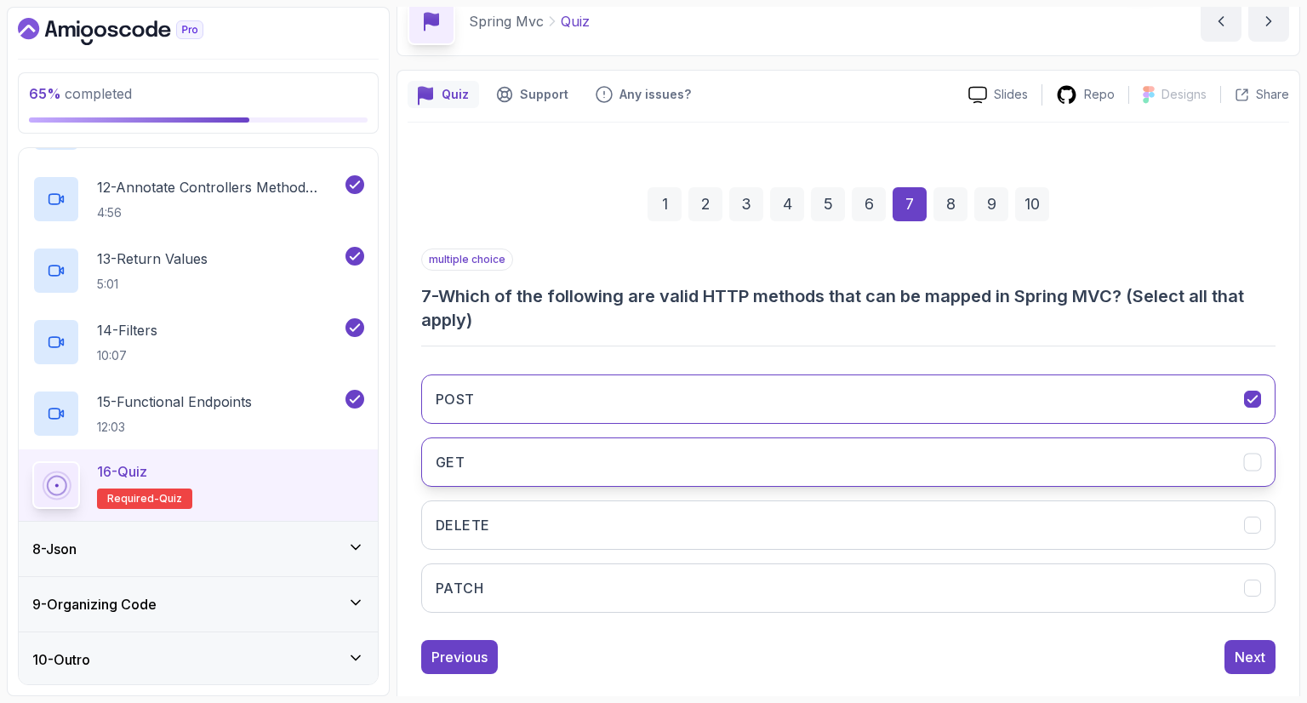
click at [987, 460] on button "GET" at bounding box center [848, 461] width 854 height 49
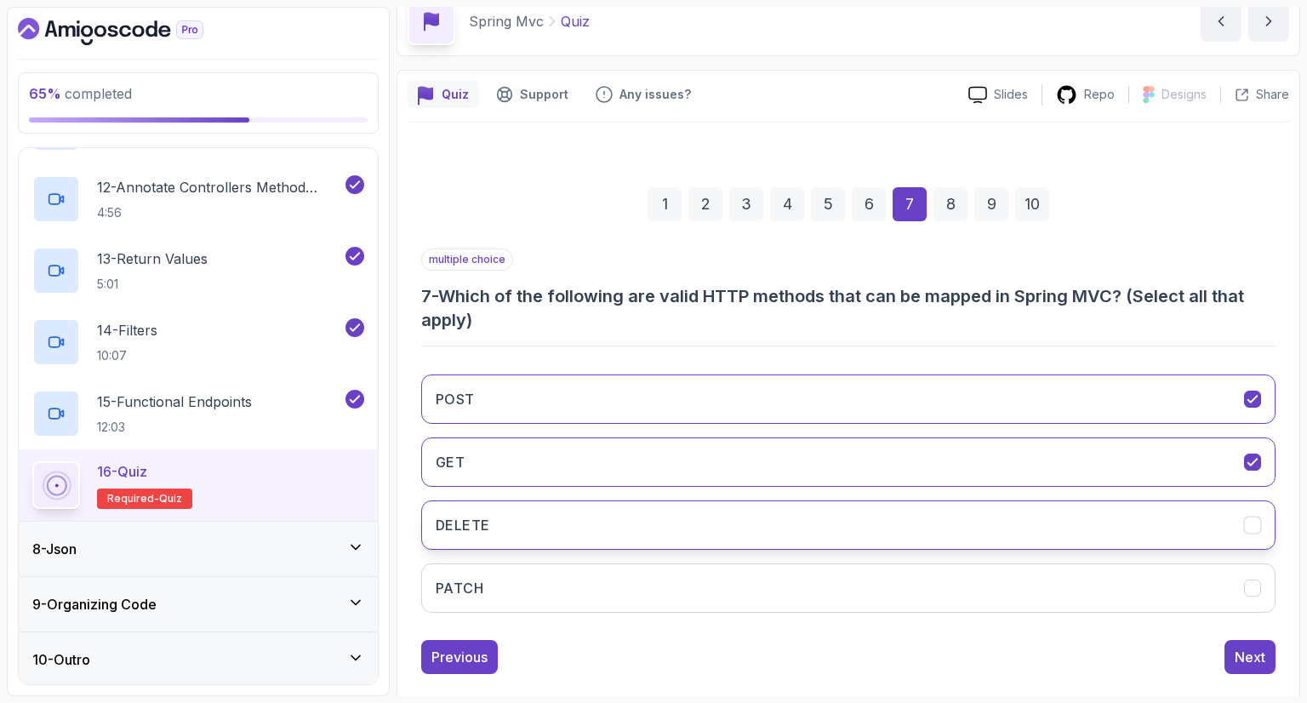
click at [980, 510] on button "DELETE" at bounding box center [848, 524] width 854 height 49
click at [984, 574] on button "PATCH" at bounding box center [848, 587] width 854 height 49
click at [1236, 650] on div "Next" at bounding box center [1250, 657] width 31 height 20
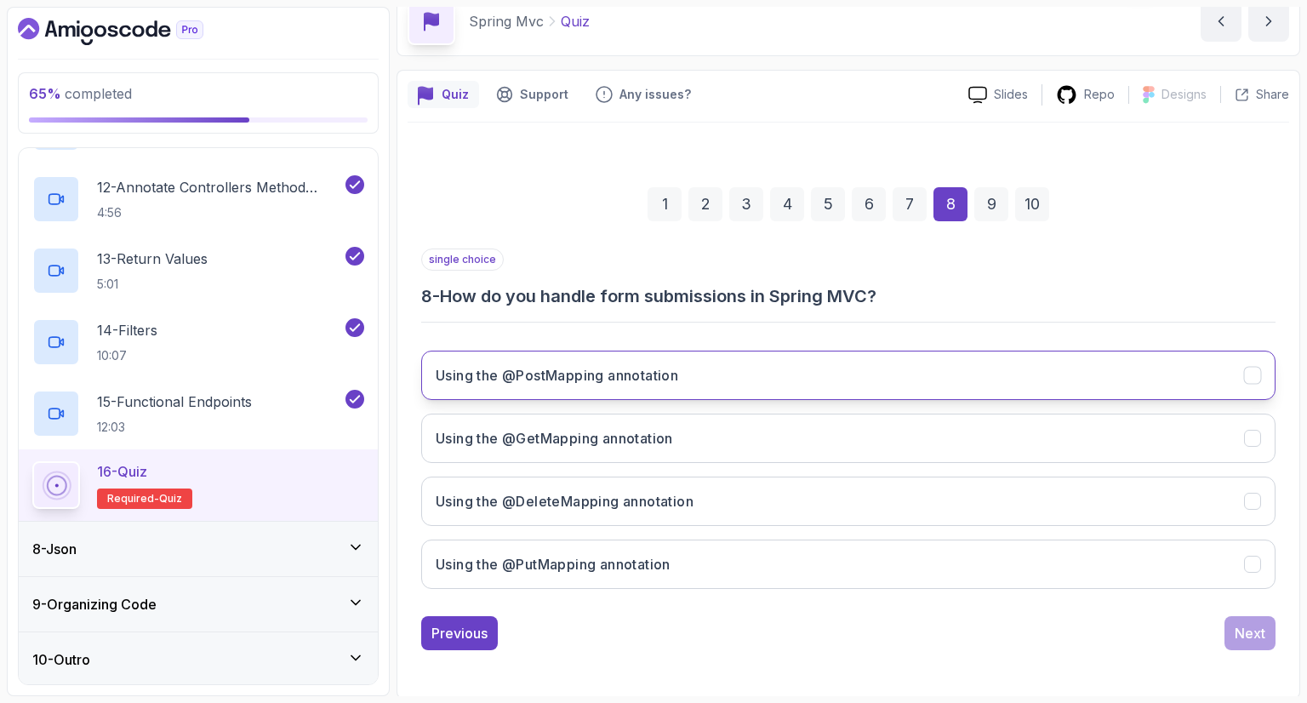
click at [918, 389] on button "Using the @PostMapping annotation" at bounding box center [848, 375] width 854 height 49
click at [1230, 637] on button "Next" at bounding box center [1250, 633] width 51 height 34
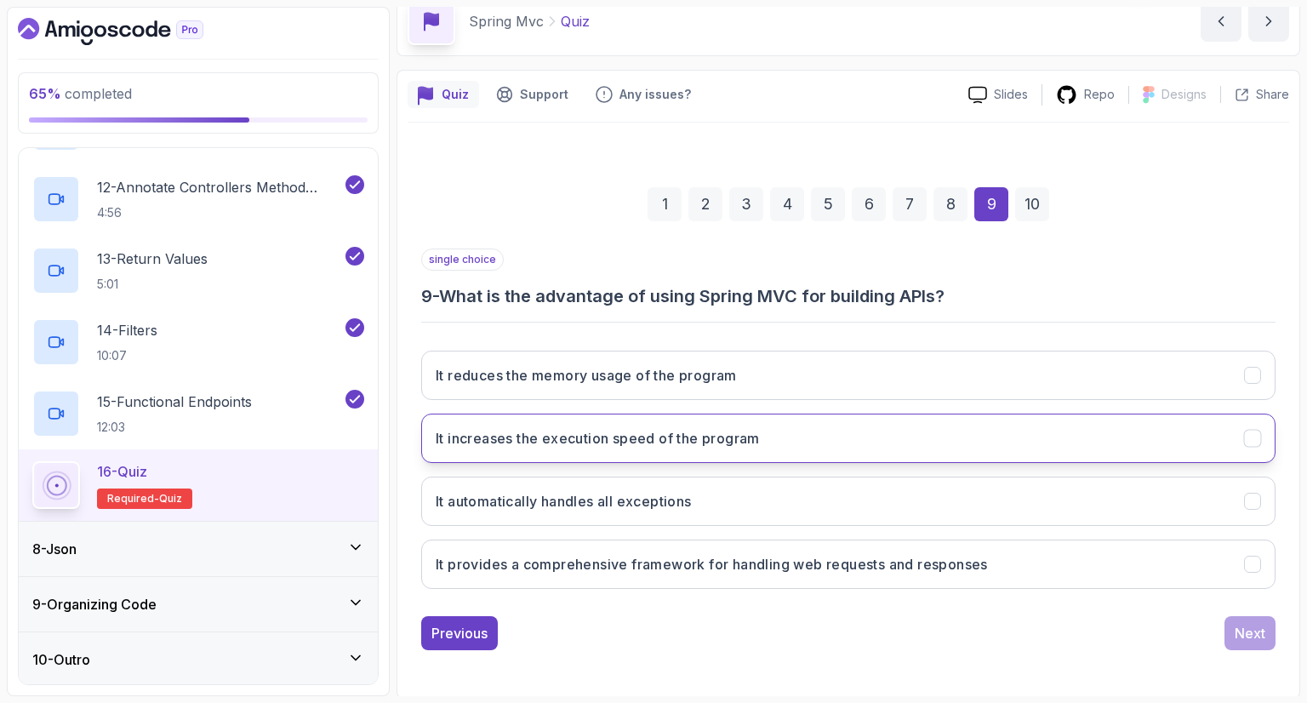
click at [946, 444] on button "It increases the execution speed of the program" at bounding box center [848, 438] width 854 height 49
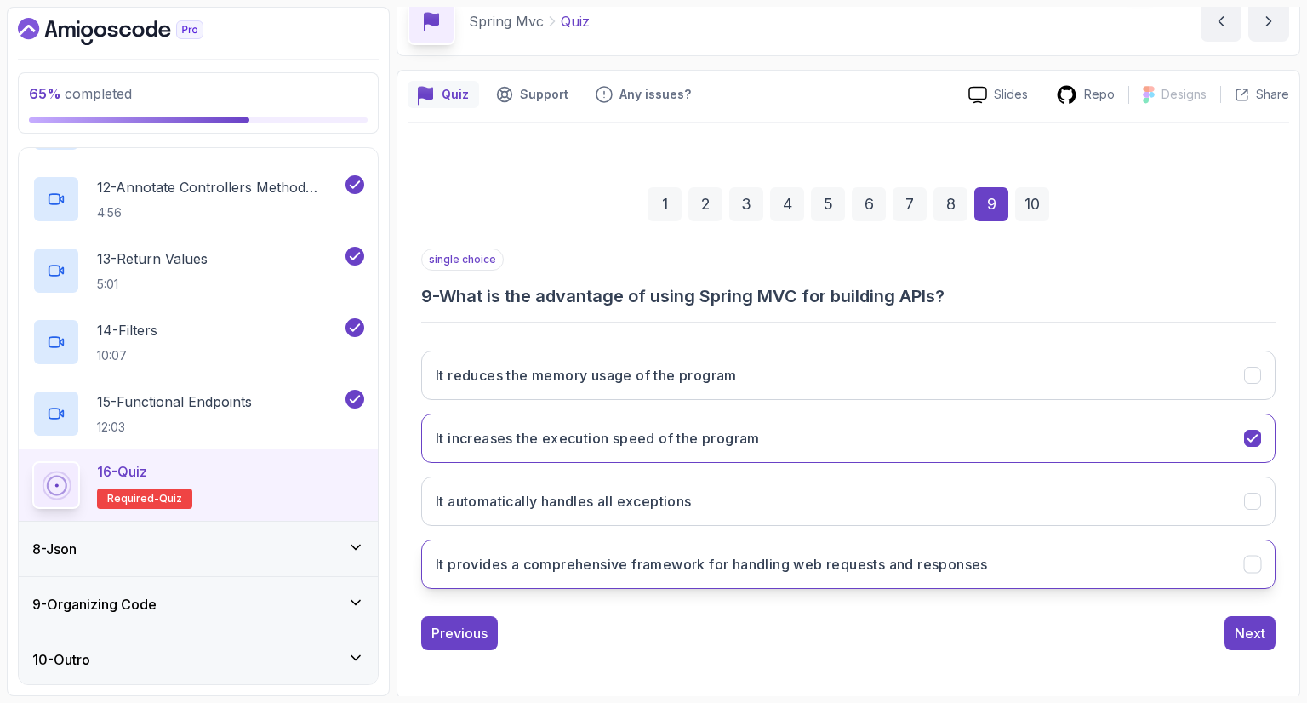
click at [969, 558] on h3 "It provides a comprehensive framework for handling web requests and responses" at bounding box center [712, 564] width 552 height 20
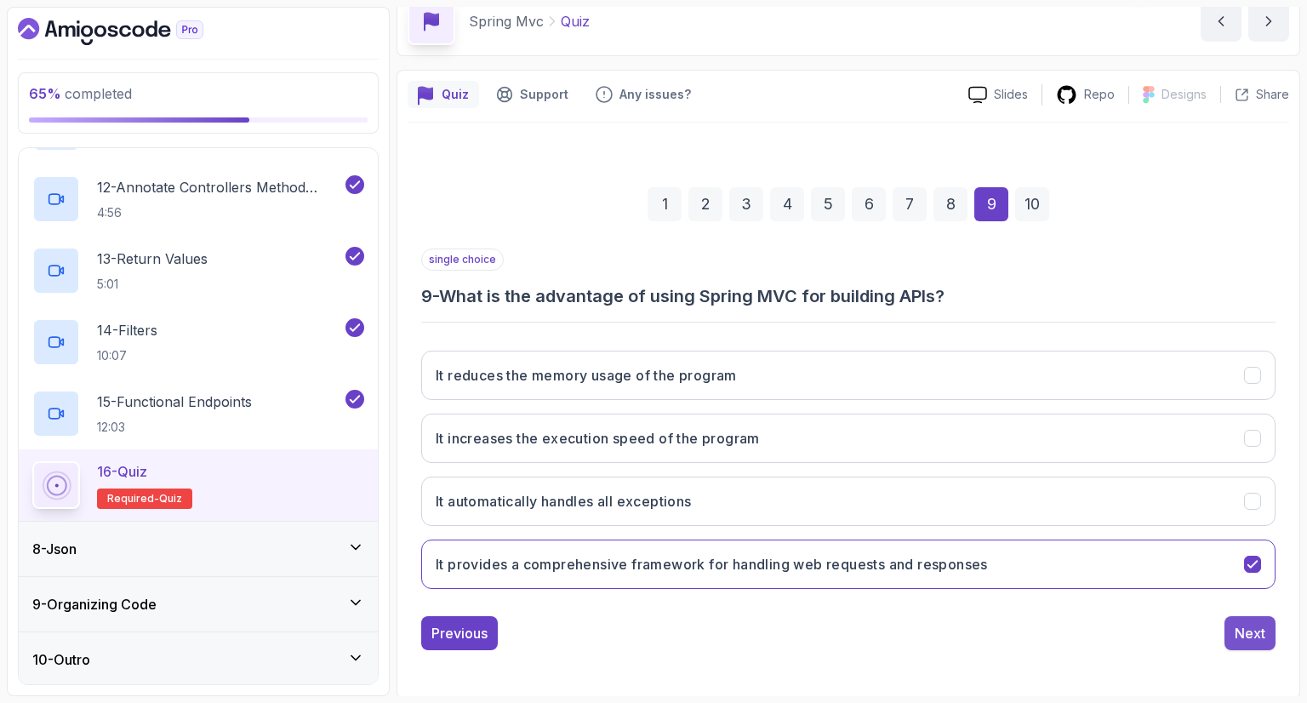
click at [1263, 625] on div "Next" at bounding box center [1250, 633] width 31 height 20
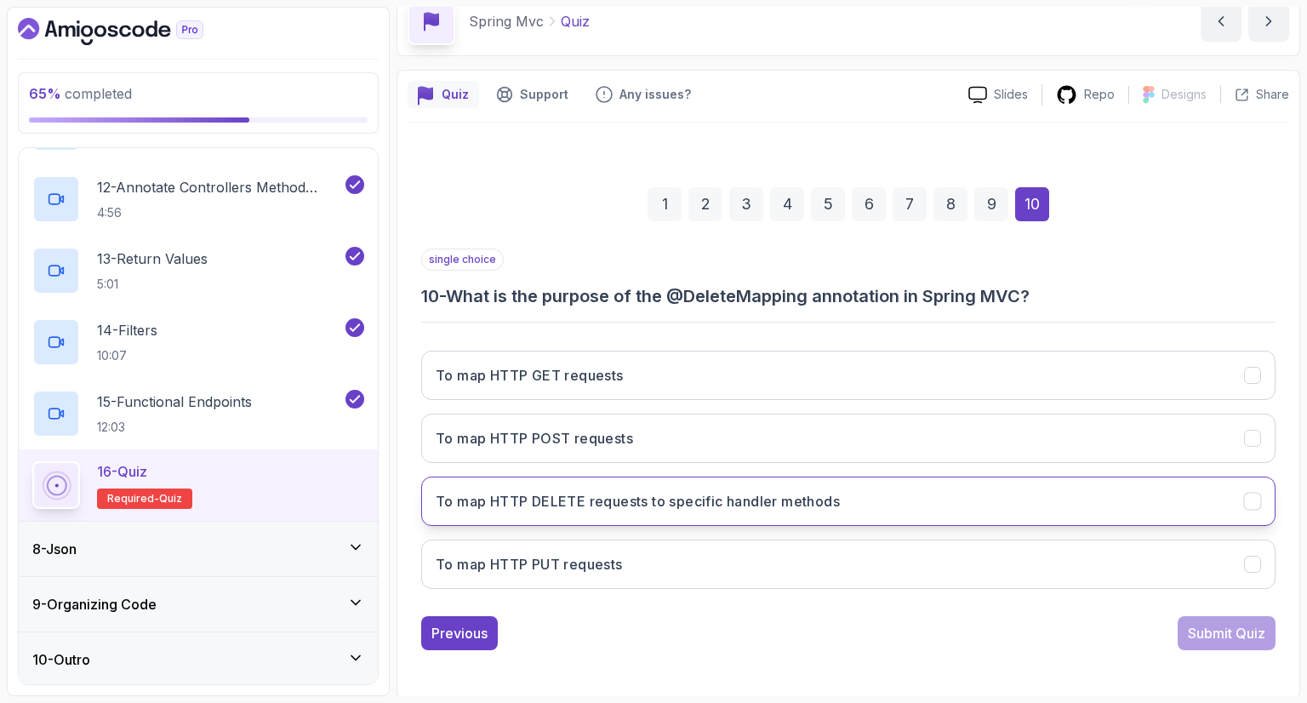
click at [943, 484] on button "To map HTTP DELETE requests to specific handler methods" at bounding box center [848, 501] width 854 height 49
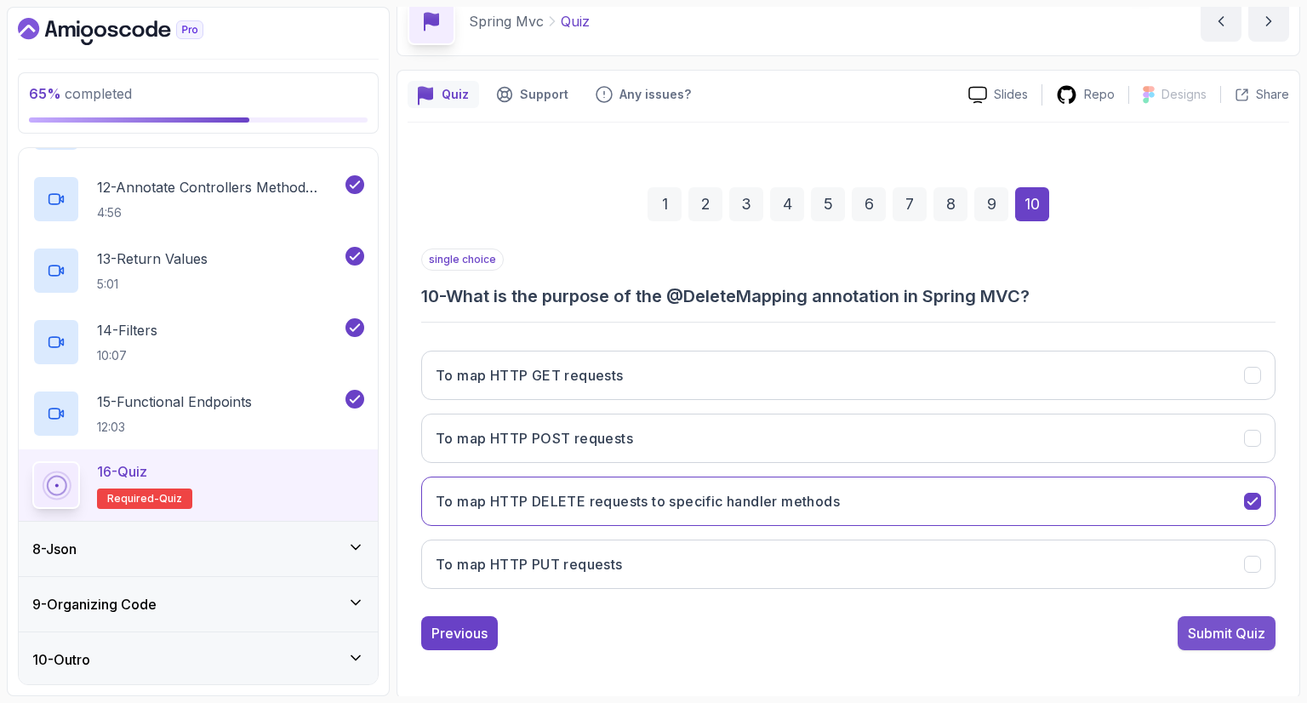
click at [1209, 631] on div "Submit Quiz" at bounding box center [1226, 633] width 77 height 20
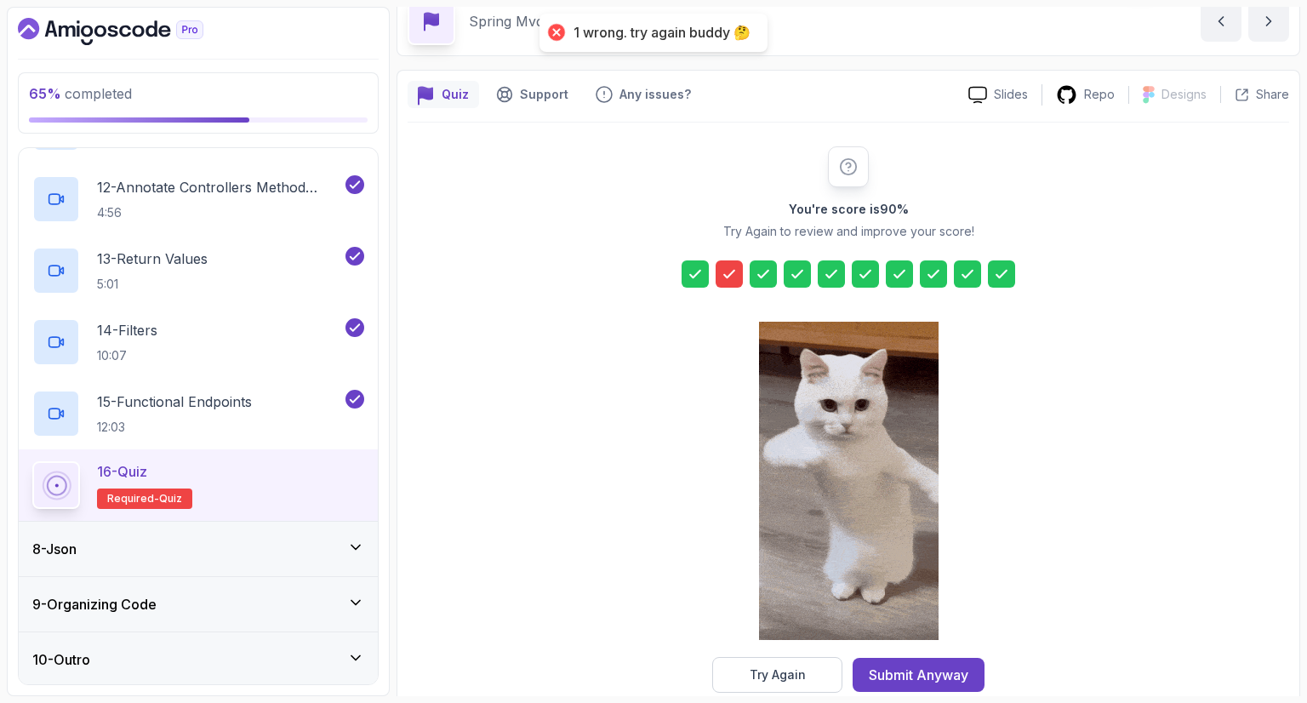
click at [725, 268] on icon at bounding box center [729, 274] width 17 height 17
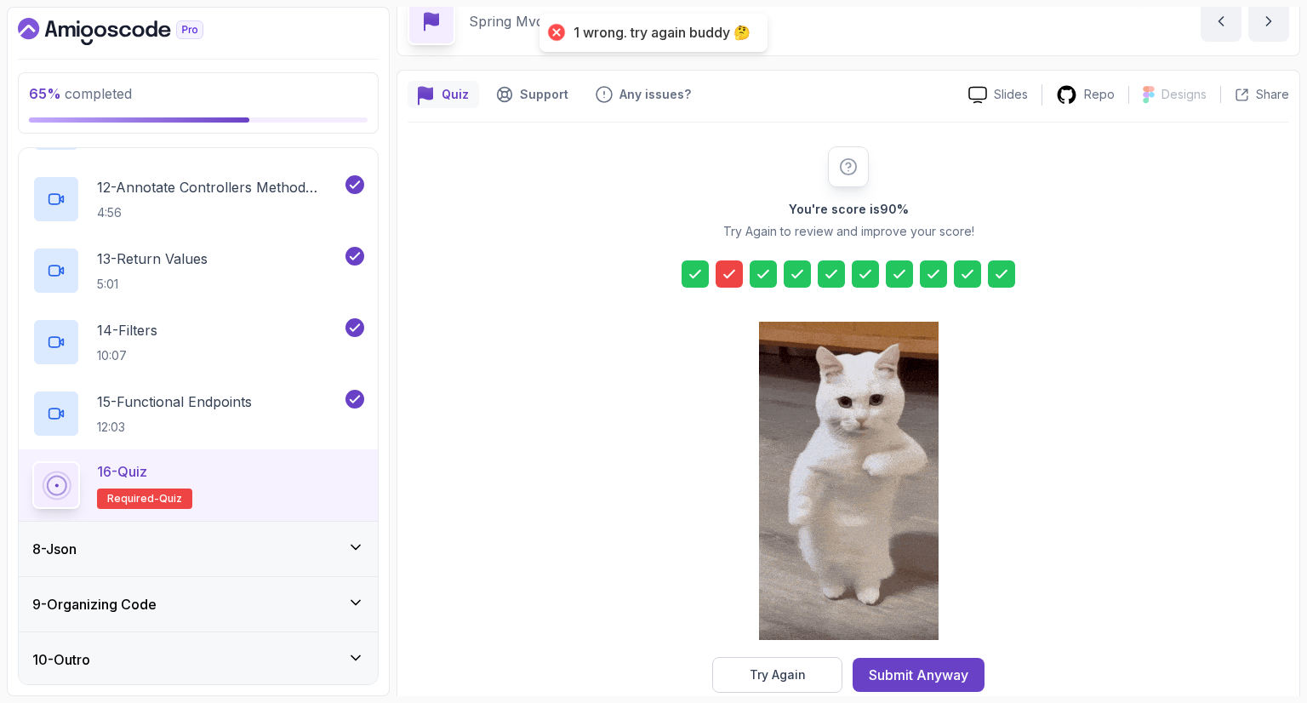
click at [725, 268] on icon at bounding box center [729, 274] width 17 height 17
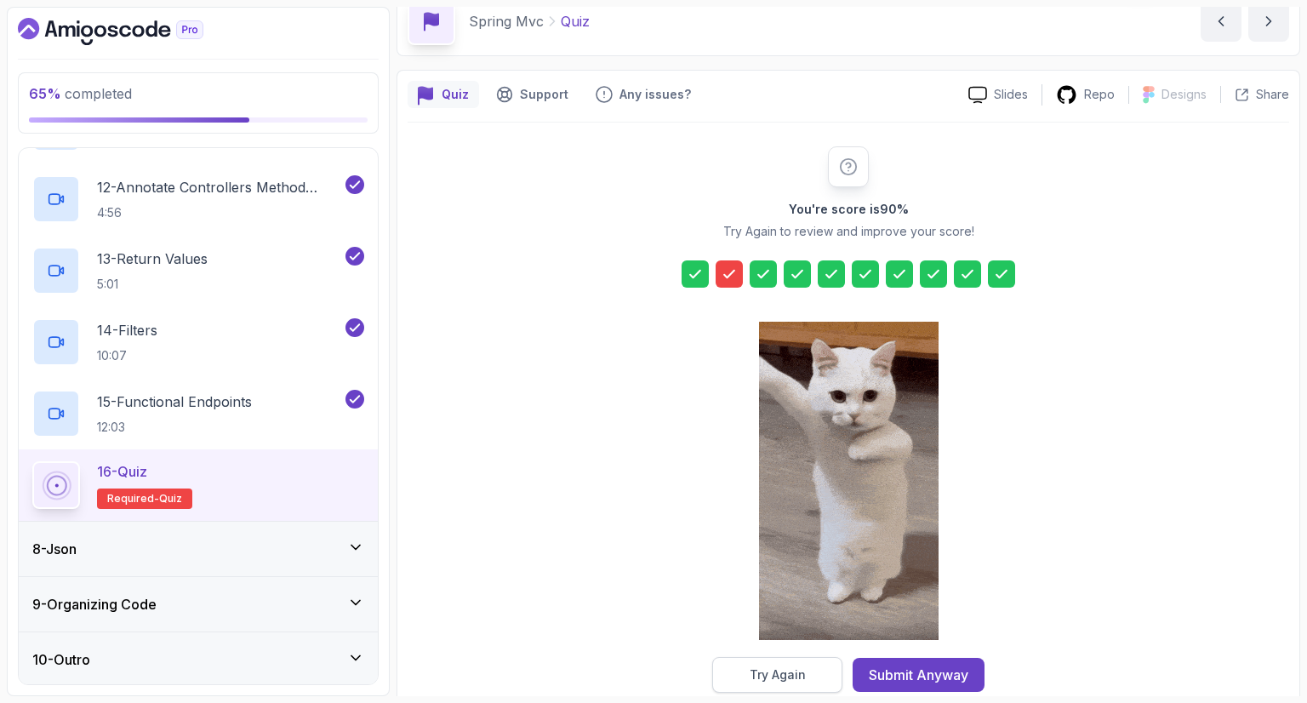
click at [790, 682] on button "Try Again" at bounding box center [777, 675] width 130 height 36
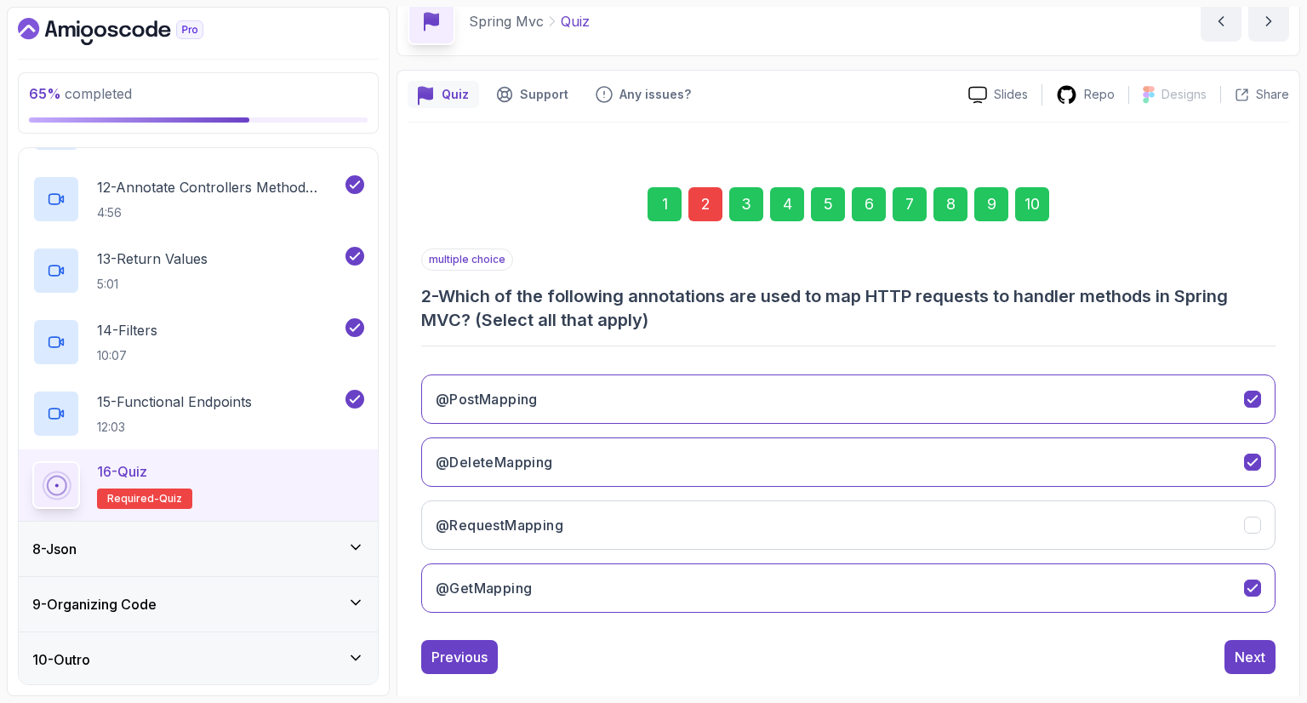
click at [715, 206] on div "2" at bounding box center [706, 204] width 34 height 34
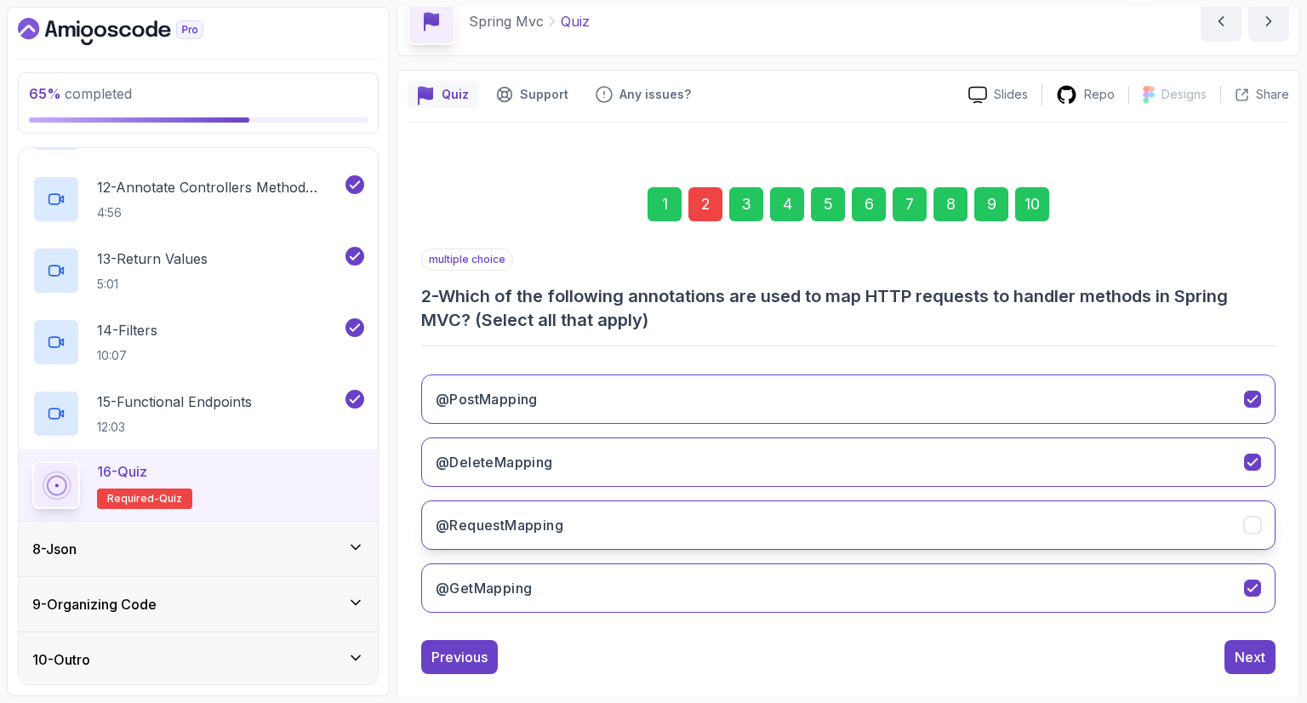
click at [1244, 518] on div "@RequestMapping" at bounding box center [1253, 526] width 18 height 18
click at [1262, 666] on button "Next" at bounding box center [1250, 657] width 51 height 34
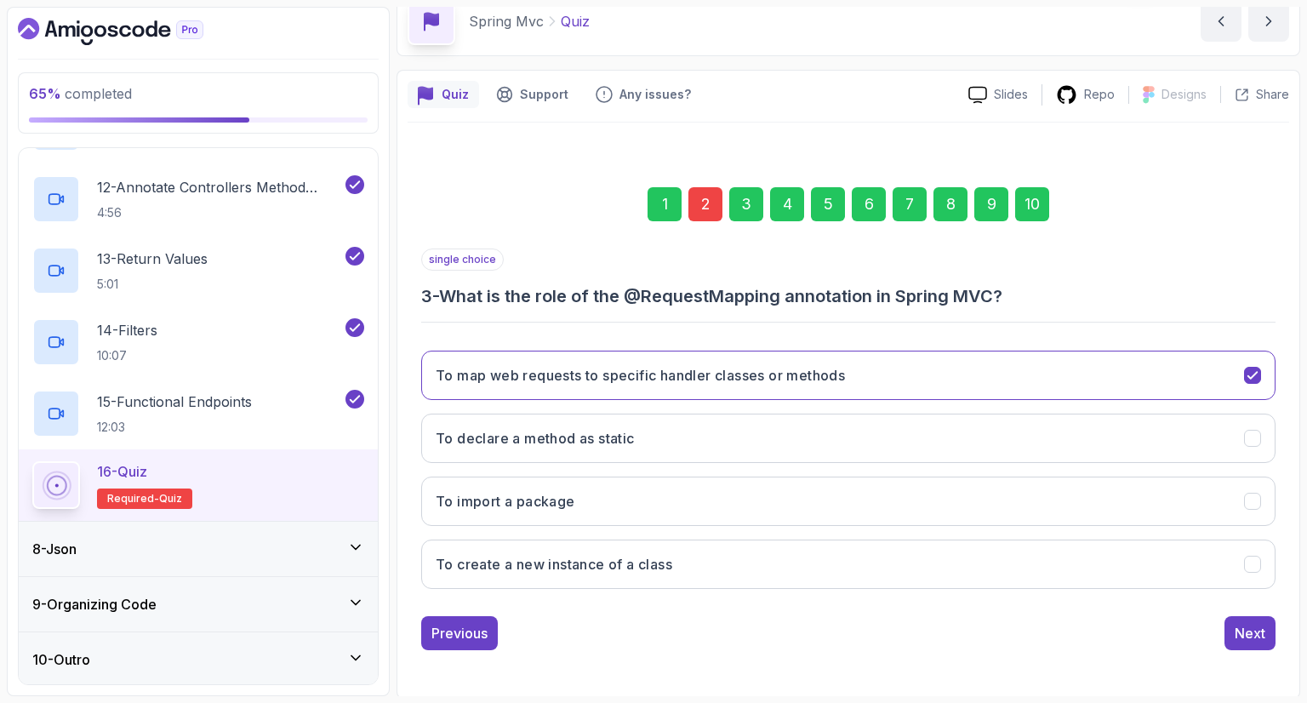
click at [1025, 209] on div "10" at bounding box center [1032, 204] width 34 height 34
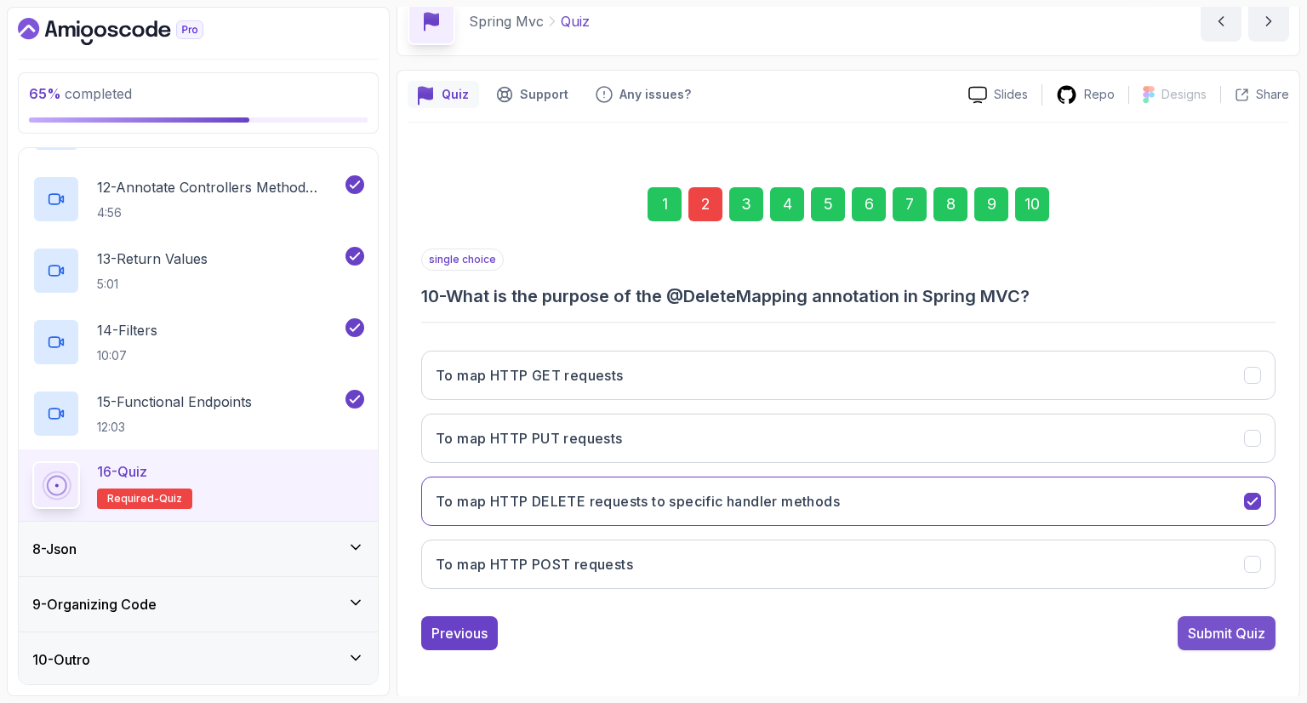
click at [1253, 641] on button "Submit Quiz" at bounding box center [1227, 633] width 98 height 34
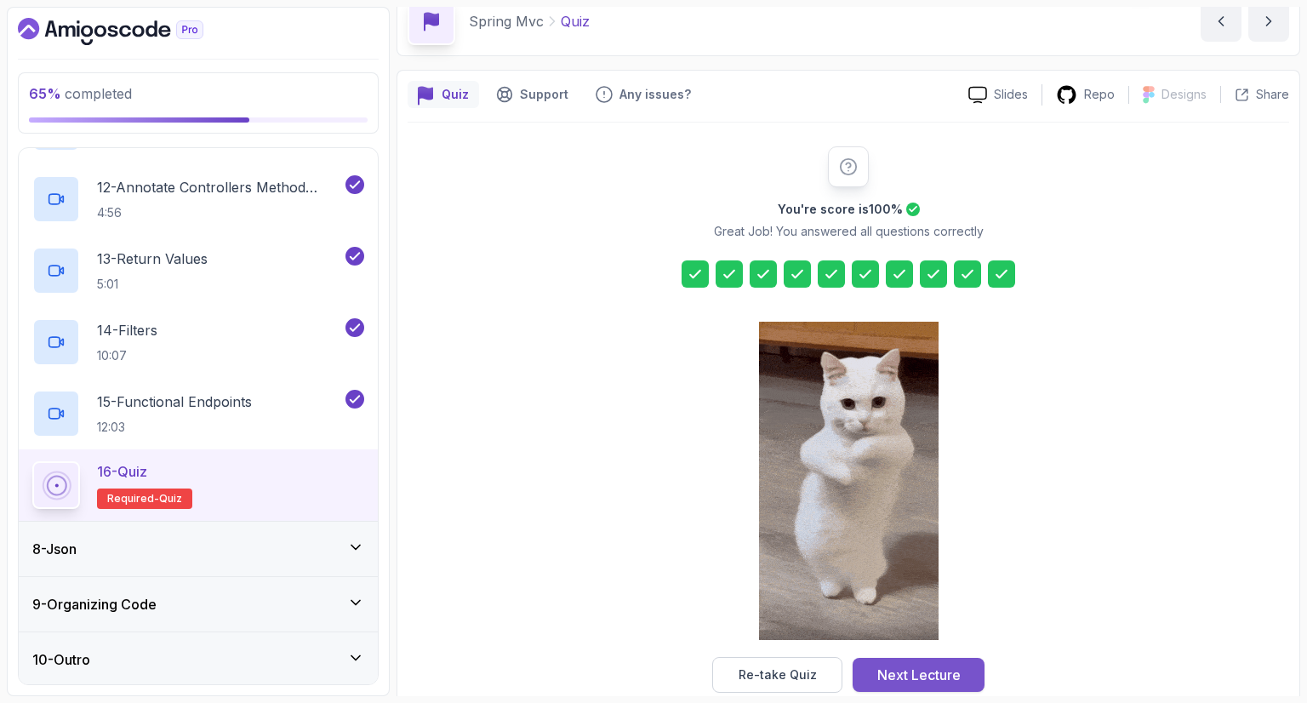
click at [916, 668] on div "Next Lecture" at bounding box center [918, 675] width 83 height 20
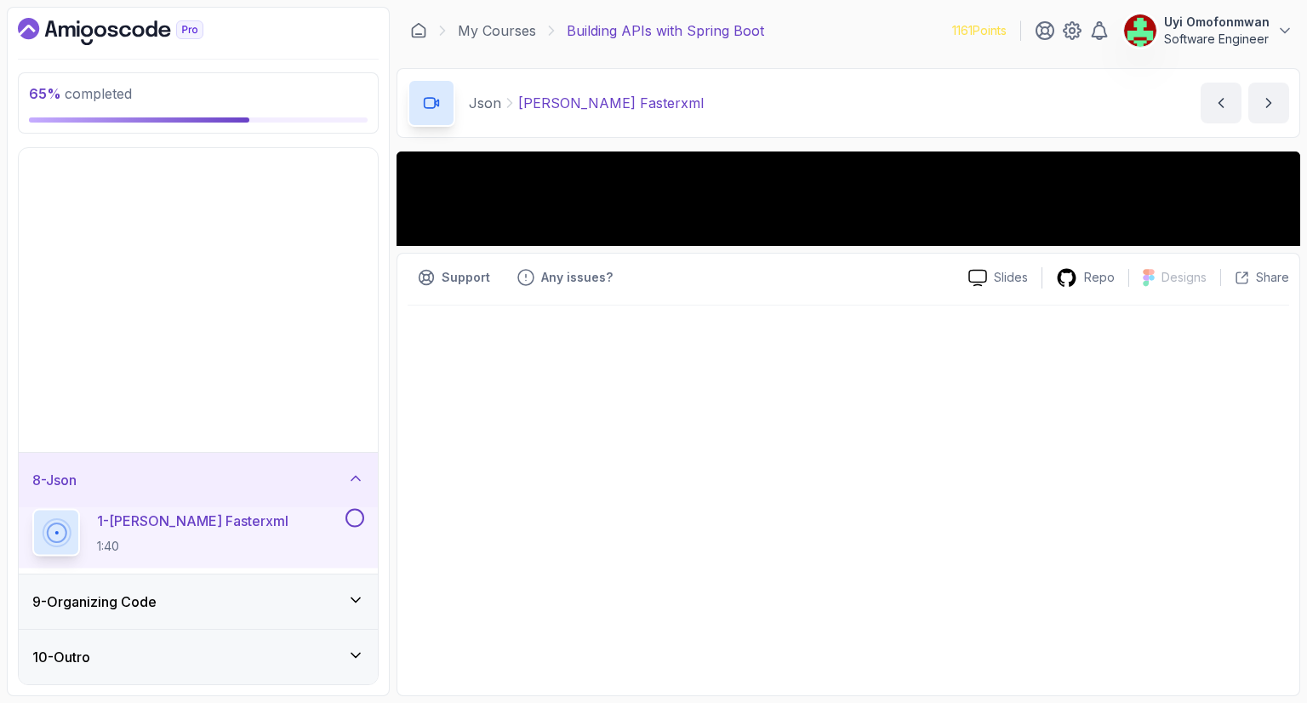
scroll to position [14, 0]
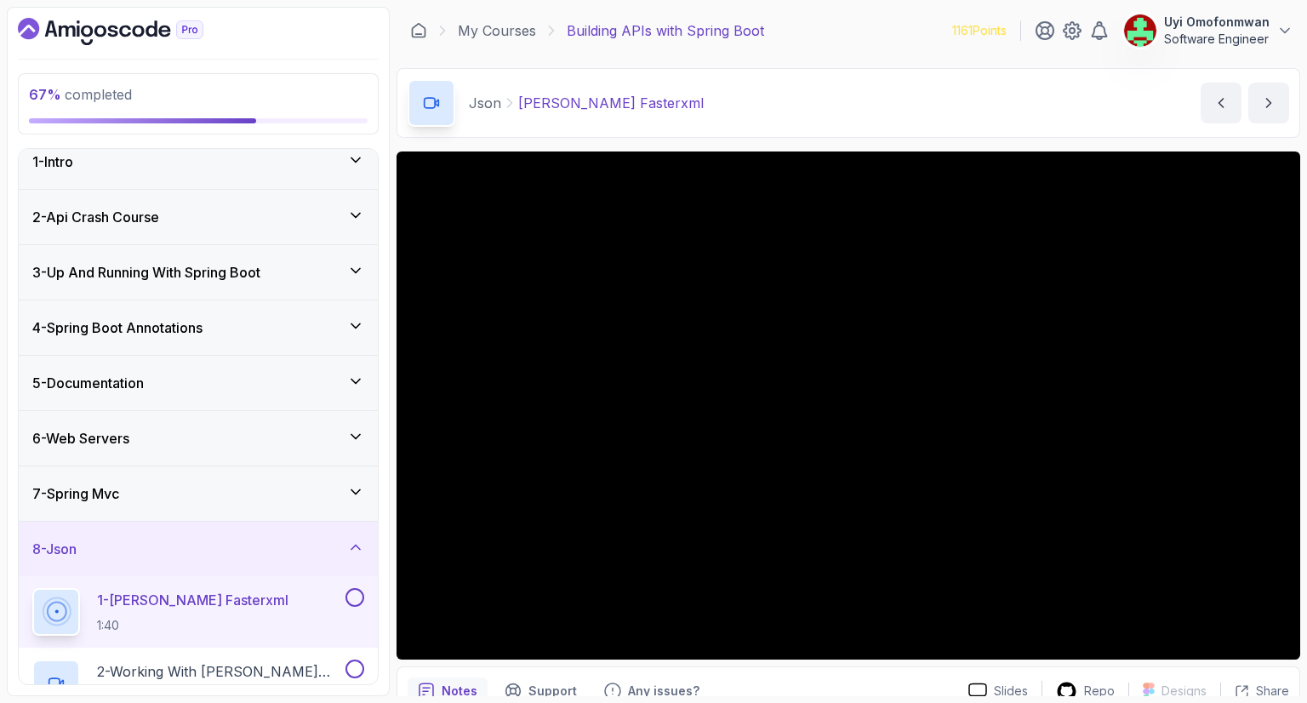
click at [123, 529] on div "8 - Json" at bounding box center [198, 549] width 359 height 54
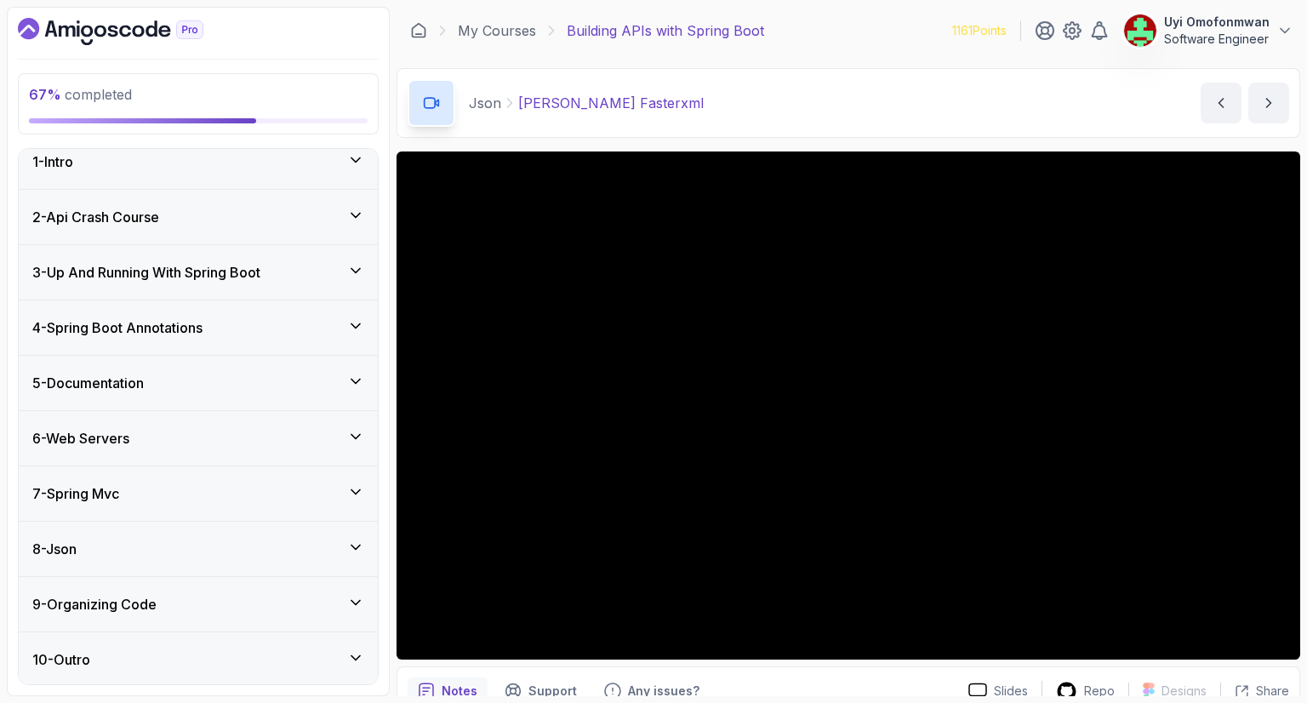
click at [123, 529] on div "8 - Json" at bounding box center [198, 549] width 359 height 54
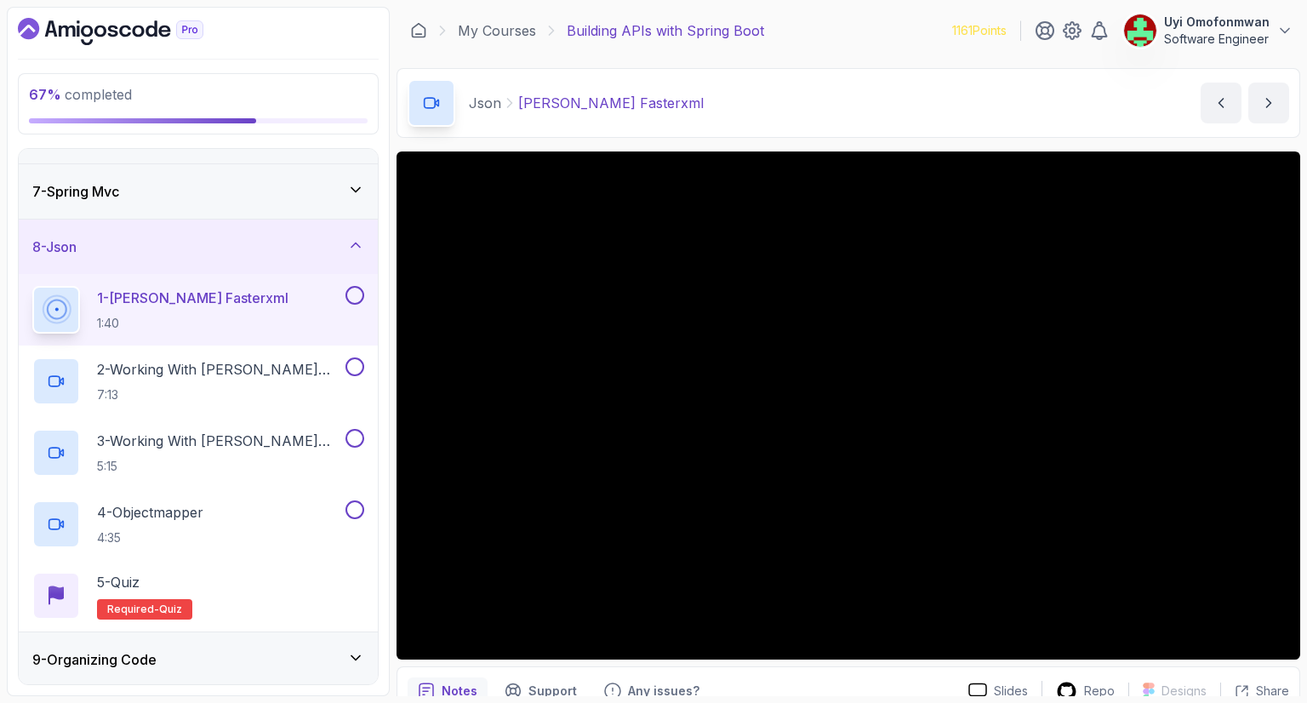
scroll to position [303, 0]
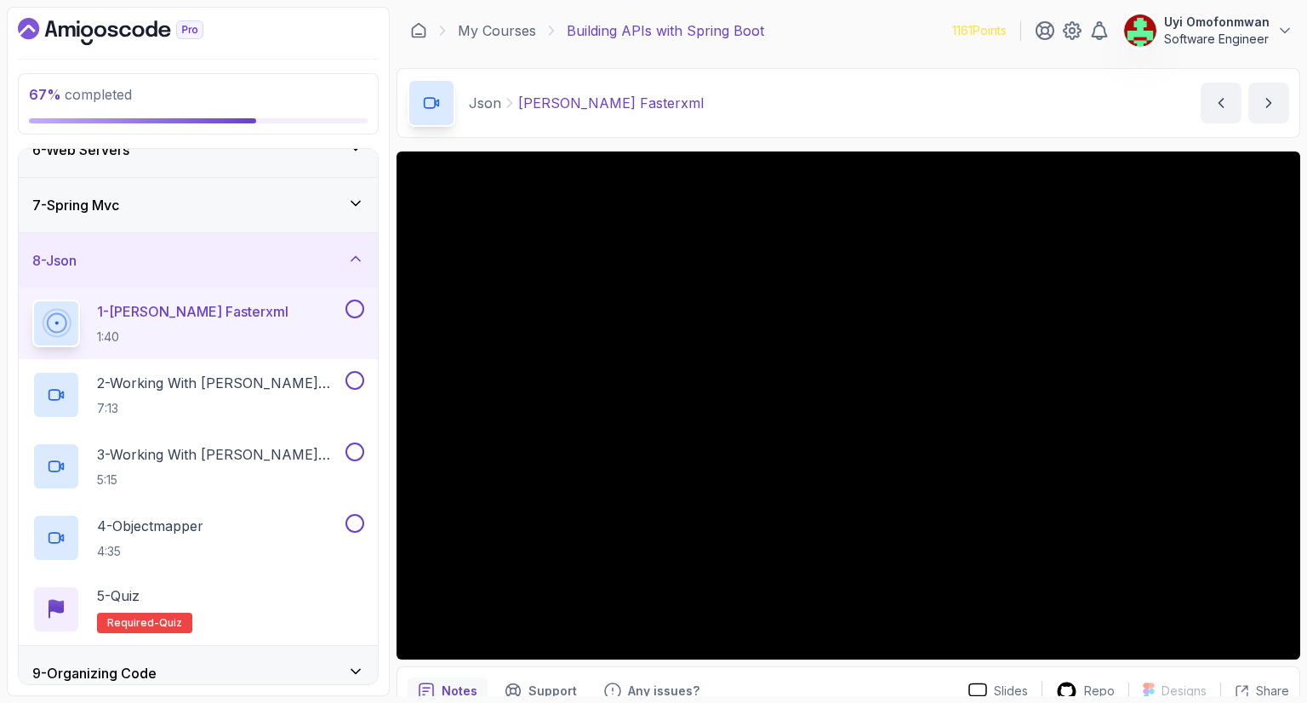
click at [287, 257] on div "8 - Json" at bounding box center [198, 260] width 332 height 20
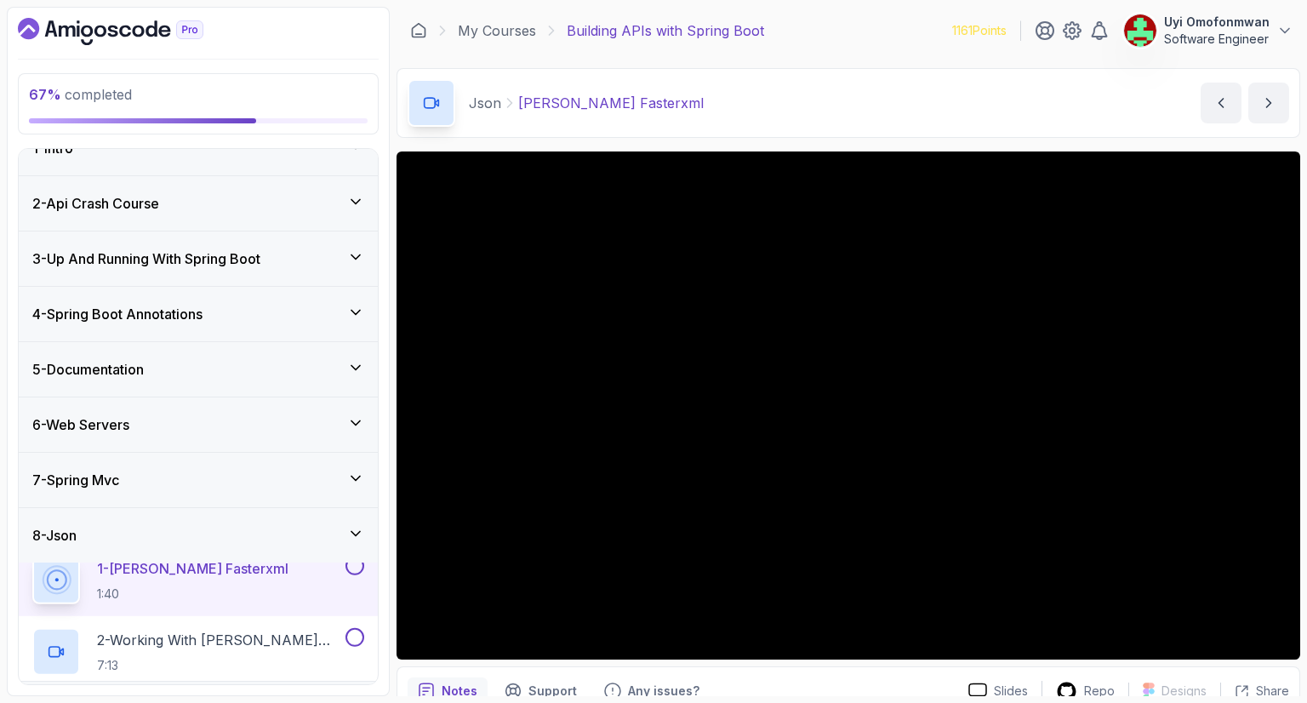
scroll to position [14, 0]
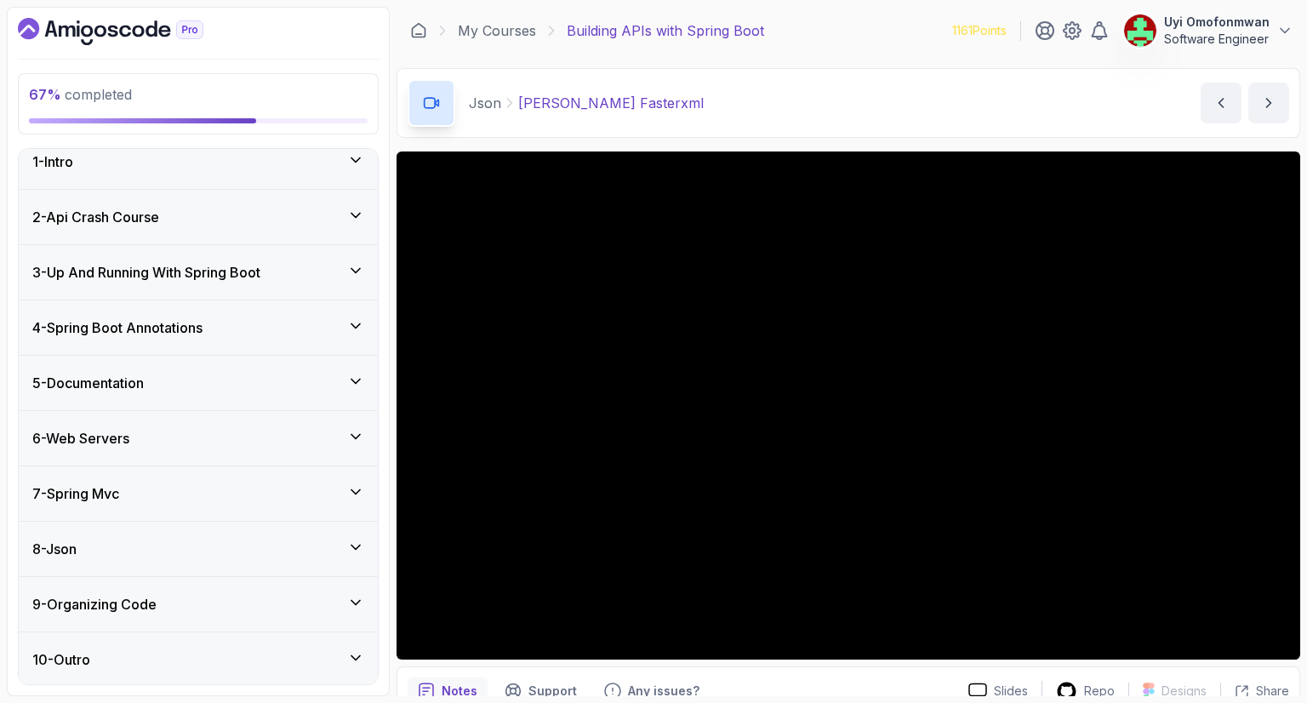
click at [216, 597] on div "9 - Organizing Code" at bounding box center [198, 604] width 332 height 20
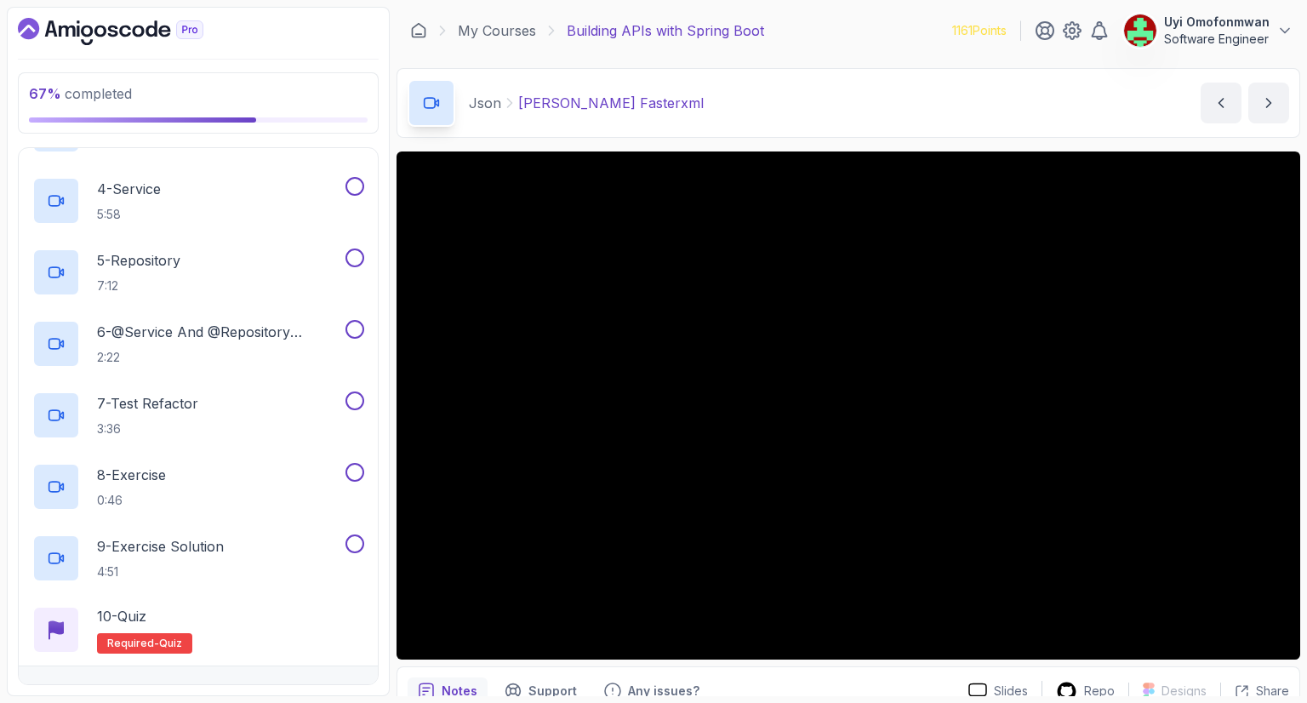
scroll to position [729, 0]
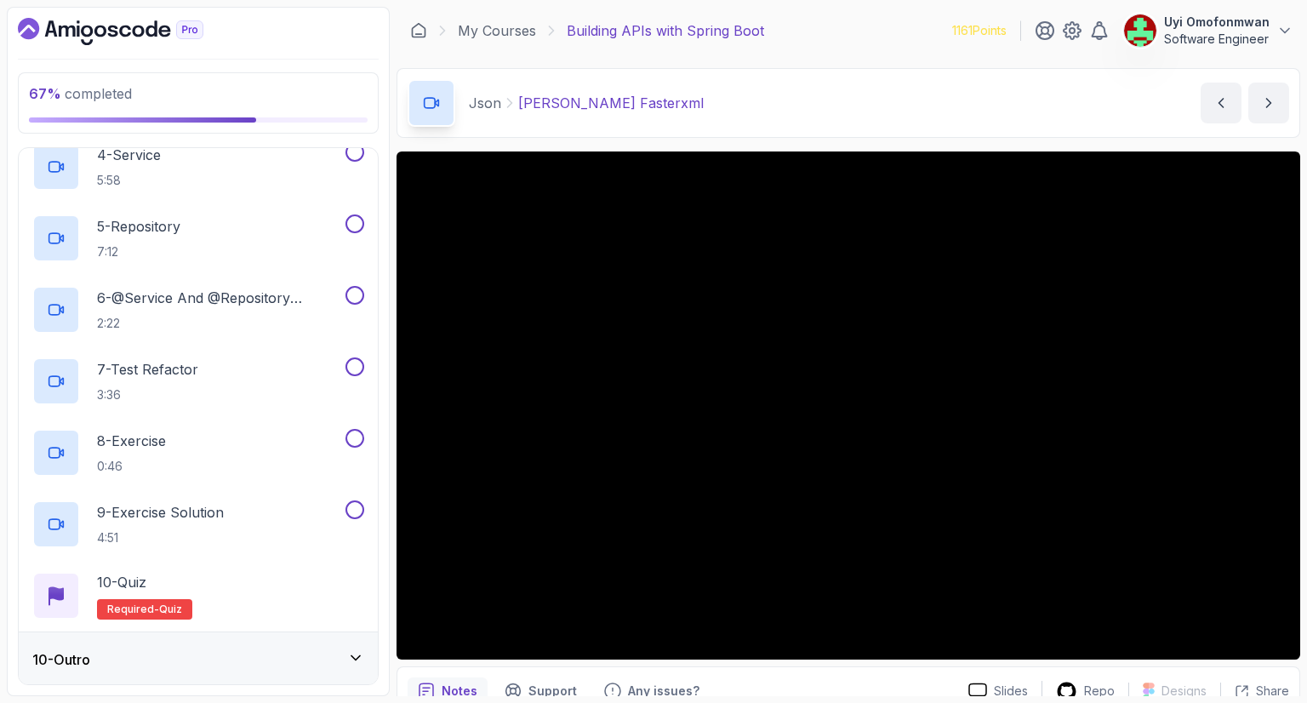
click at [269, 678] on div "10 - Outro" at bounding box center [198, 659] width 359 height 54
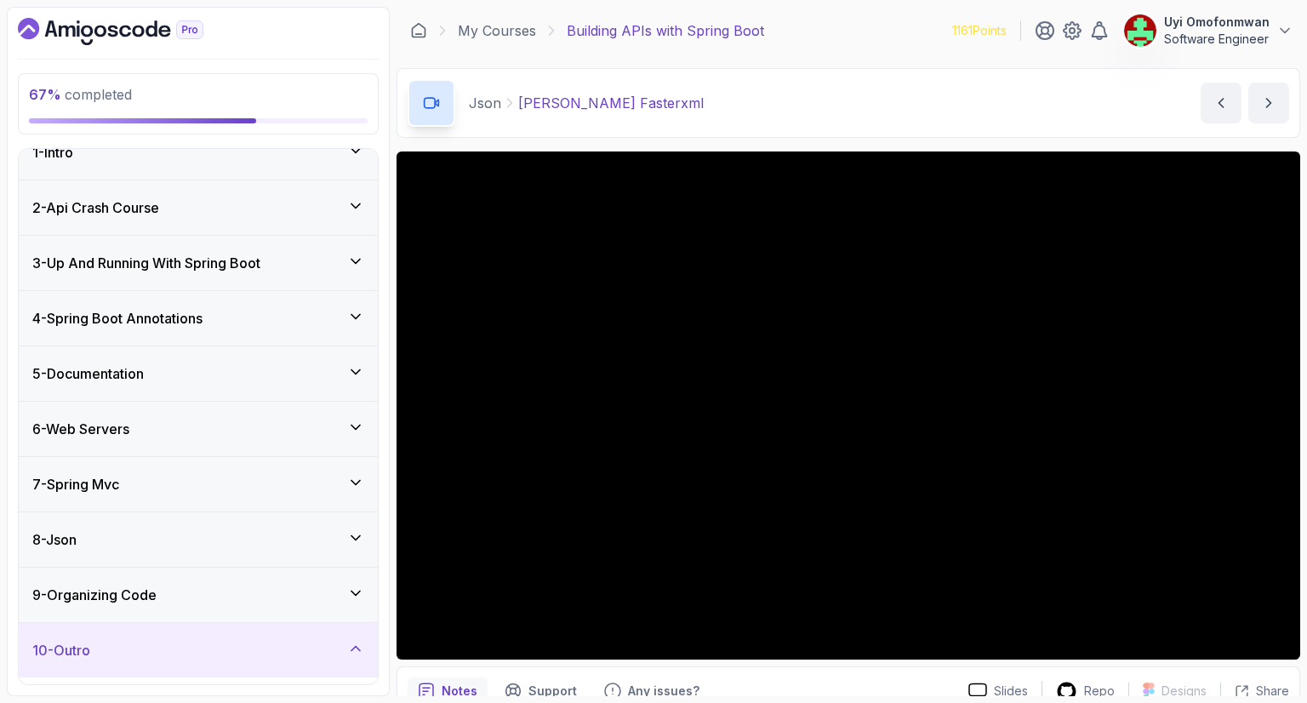
scroll to position [34, 0]
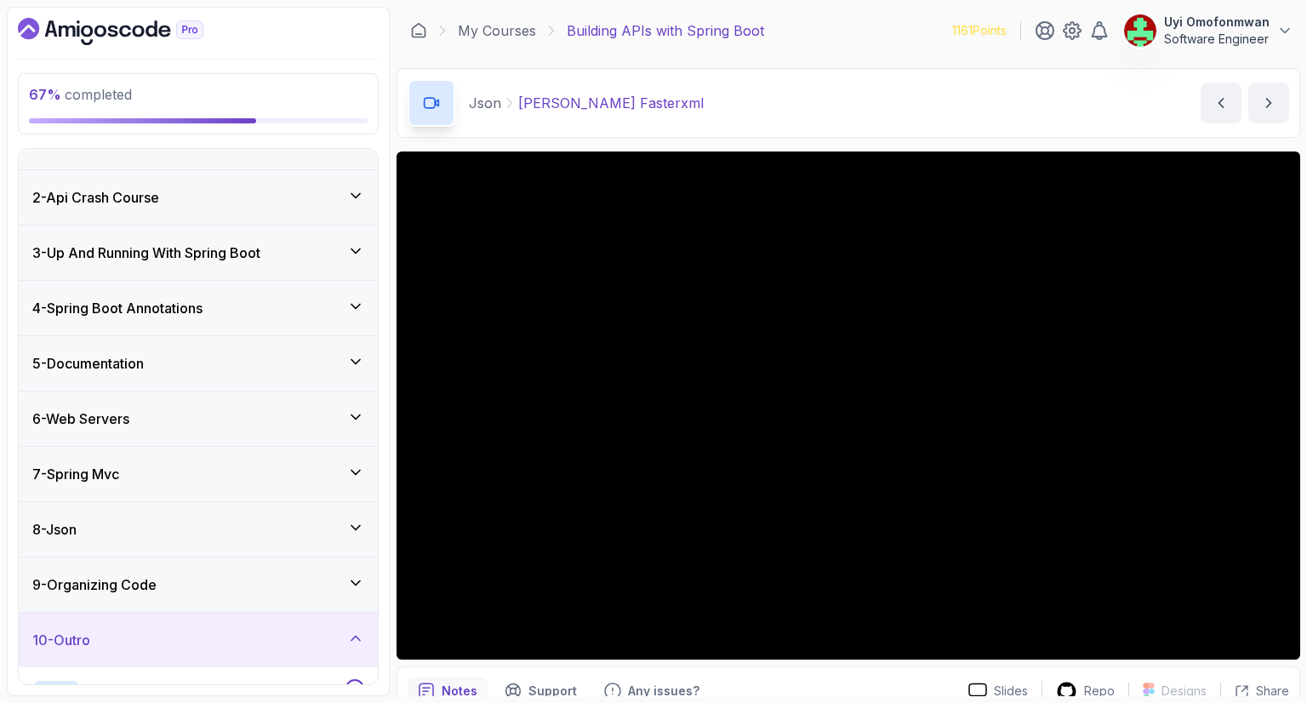
click at [191, 649] on div "10 - Outro" at bounding box center [198, 640] width 359 height 54
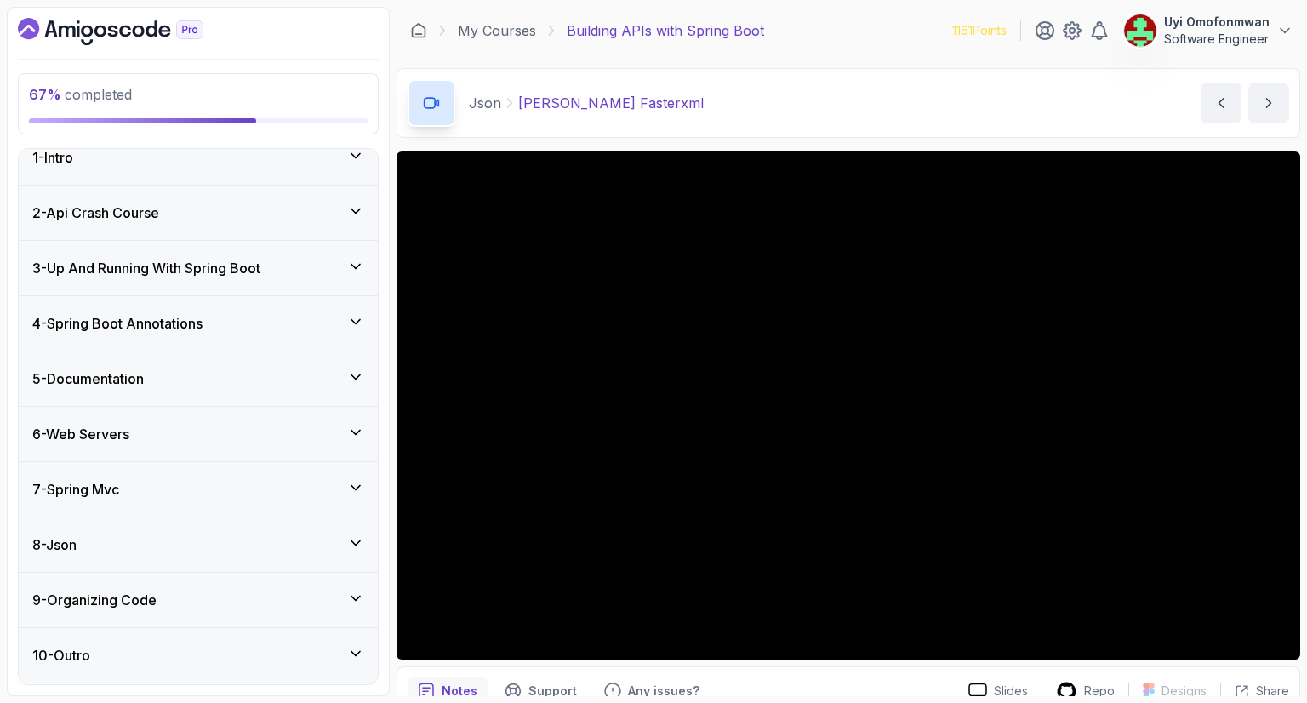
scroll to position [14, 0]
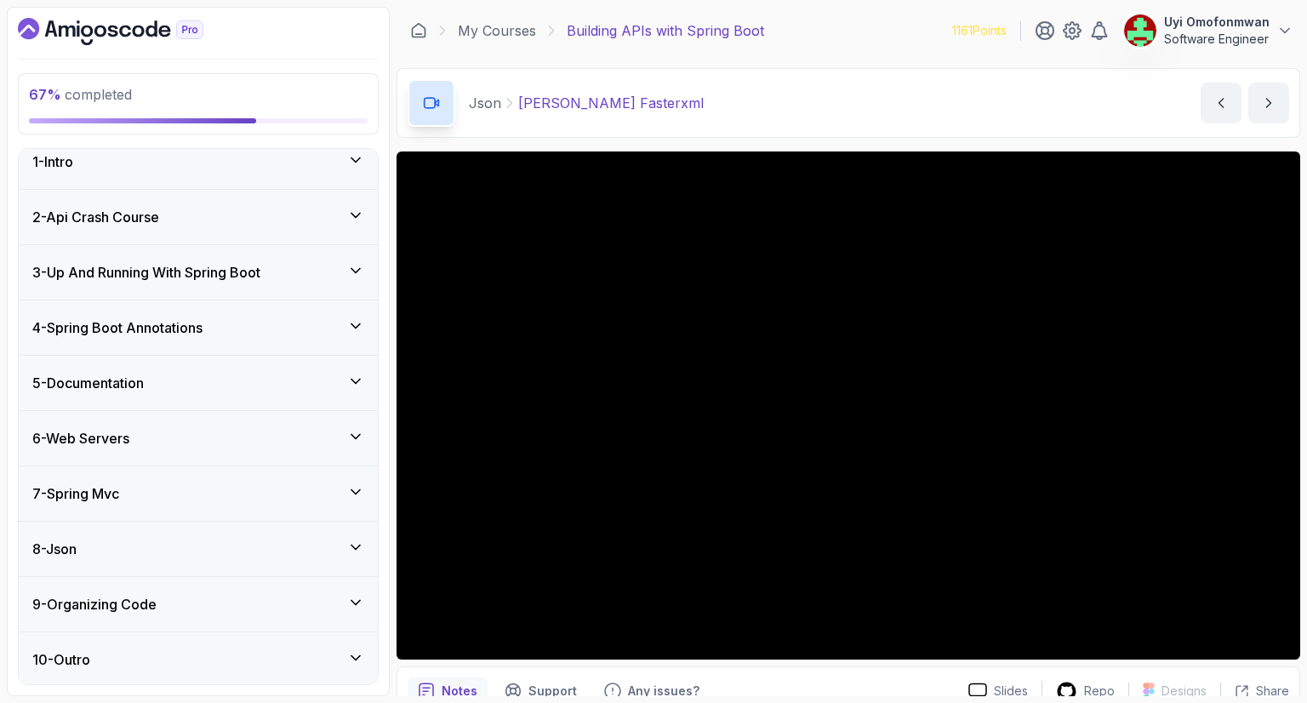
click at [85, 547] on div "8 - Json" at bounding box center [198, 549] width 332 height 20
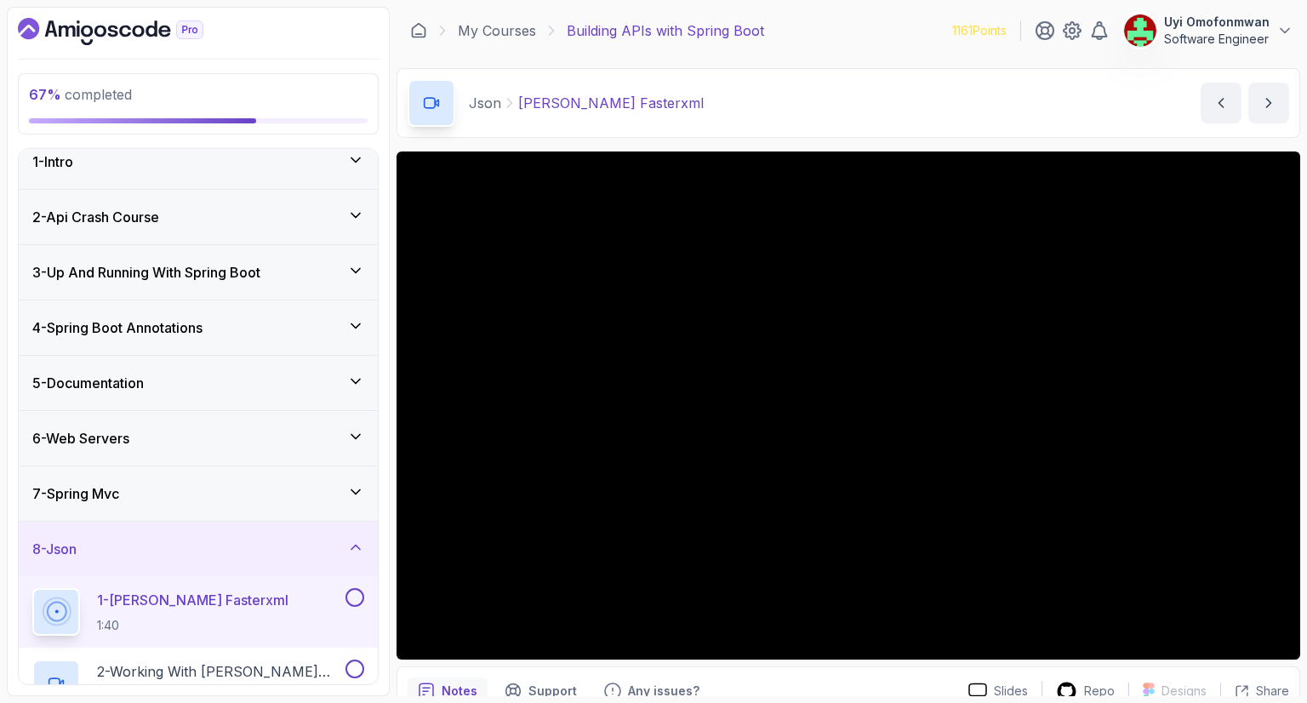
click at [180, 593] on p "1 - [PERSON_NAME] Fasterxml" at bounding box center [192, 600] width 191 height 20
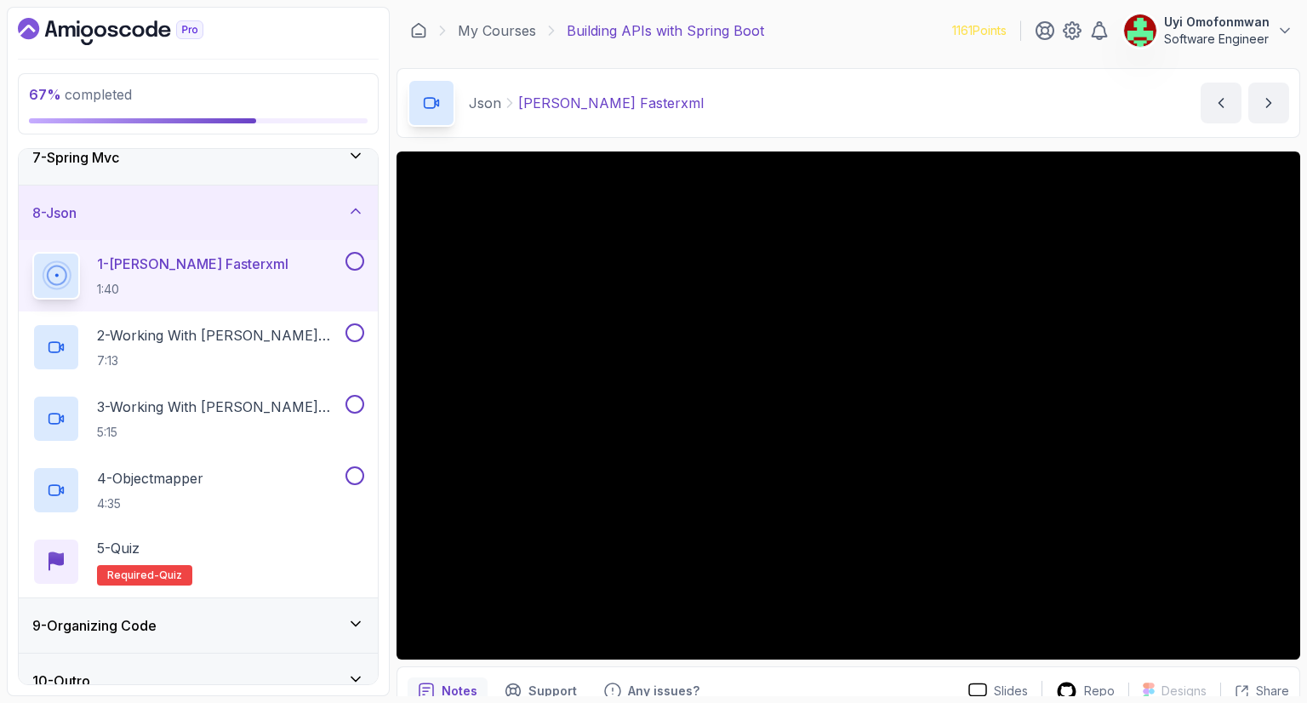
scroll to position [371, 0]
